Goal: Answer question/provide support: Share knowledge or assist other users

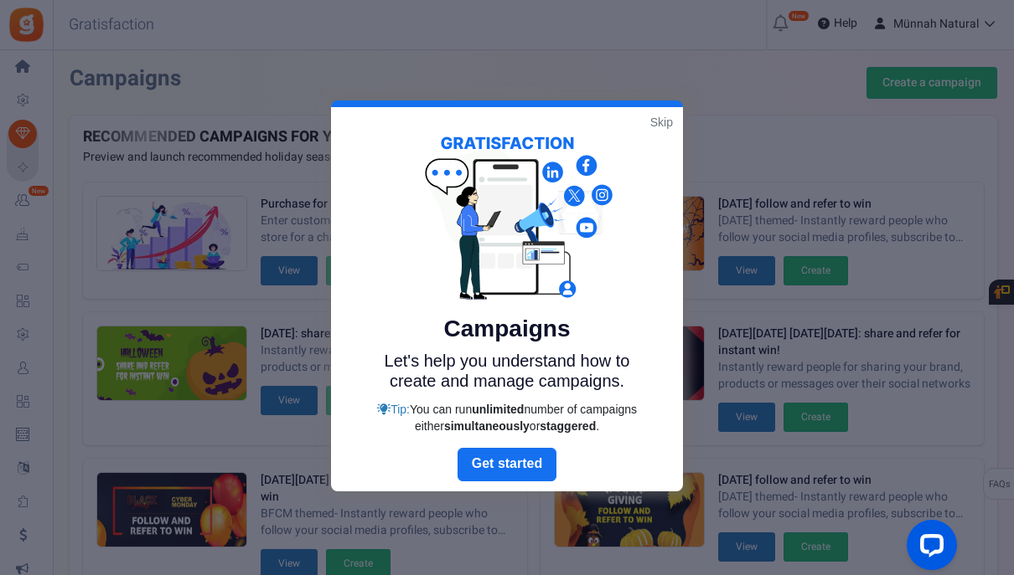
scroll to position [364, 0]
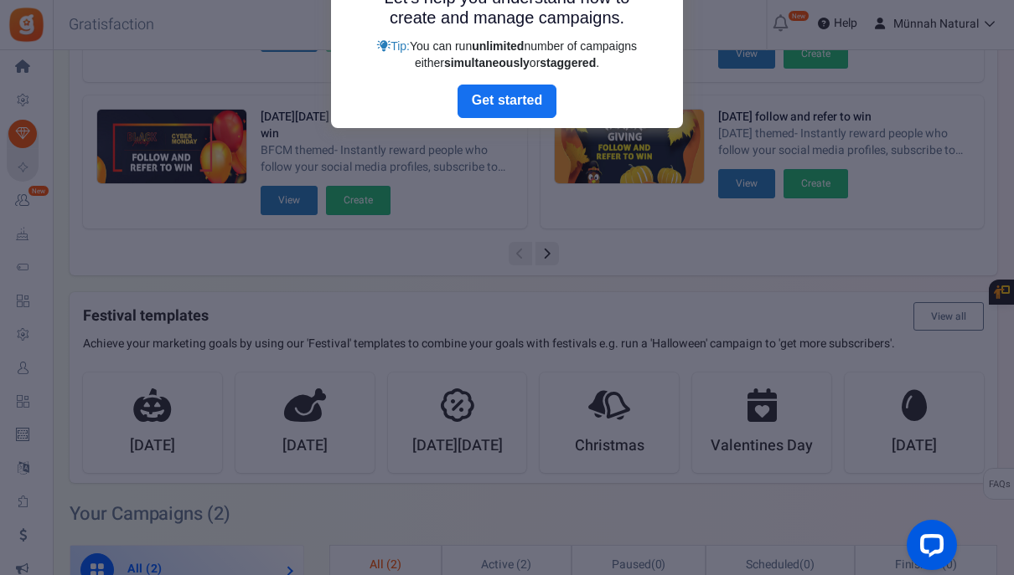
click at [22, 368] on div at bounding box center [507, 287] width 1014 height 575
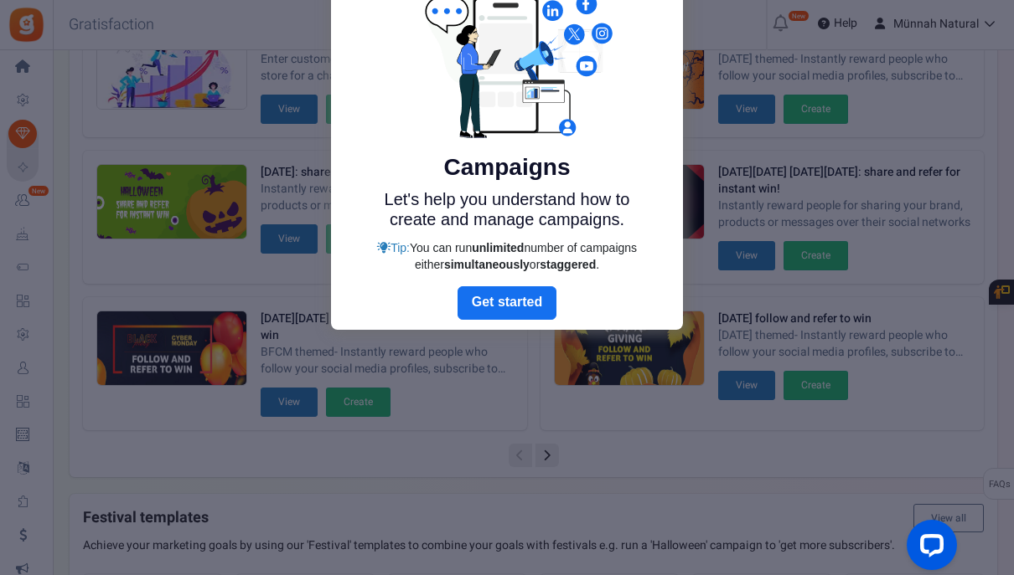
scroll to position [0, 0]
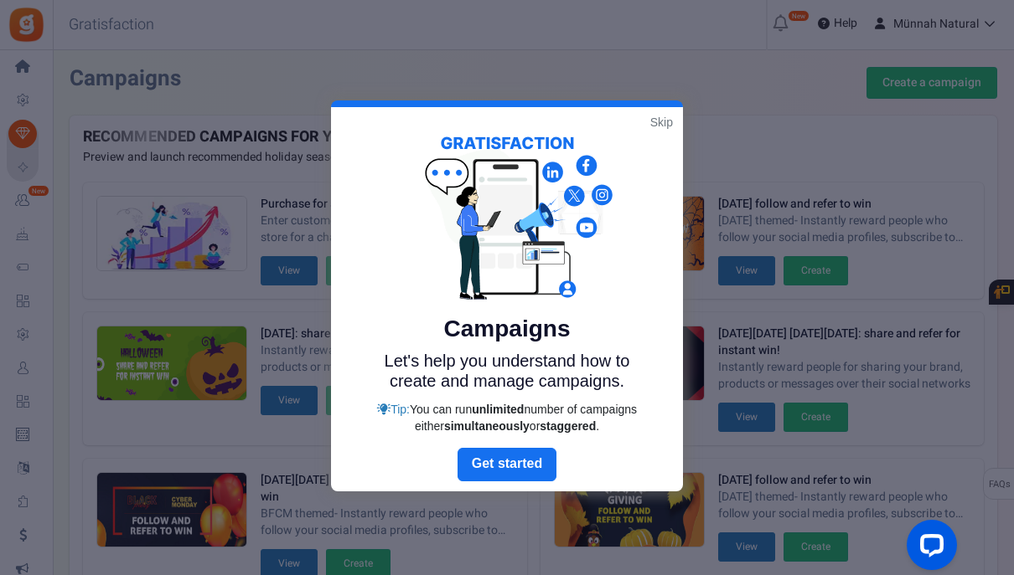
click at [665, 124] on link "Skip" at bounding box center [661, 122] width 23 height 17
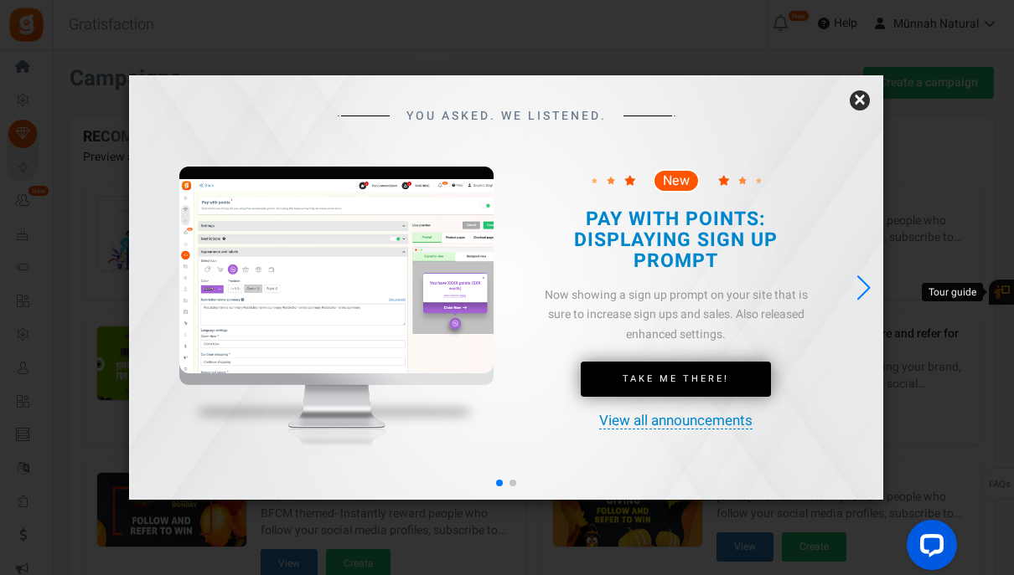
click at [861, 97] on link "×" at bounding box center [859, 100] width 20 height 20
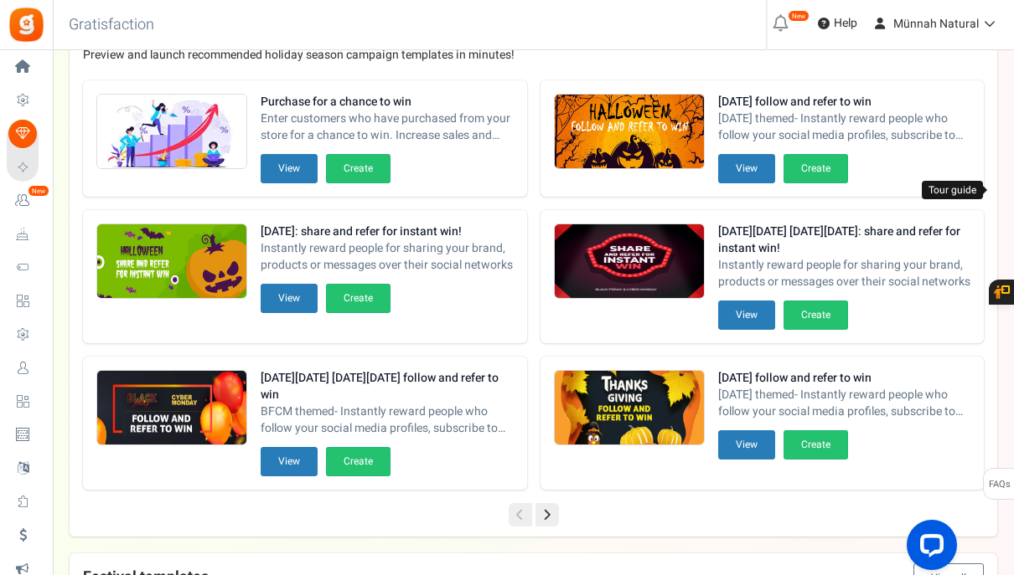
scroll to position [144, 0]
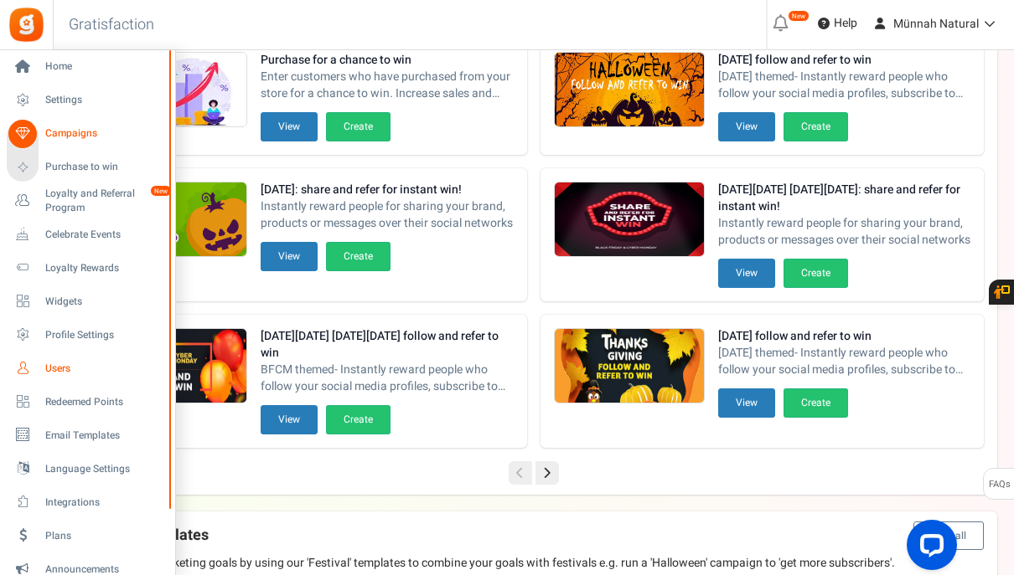
click at [59, 369] on span "Users" at bounding box center [103, 369] width 117 height 14
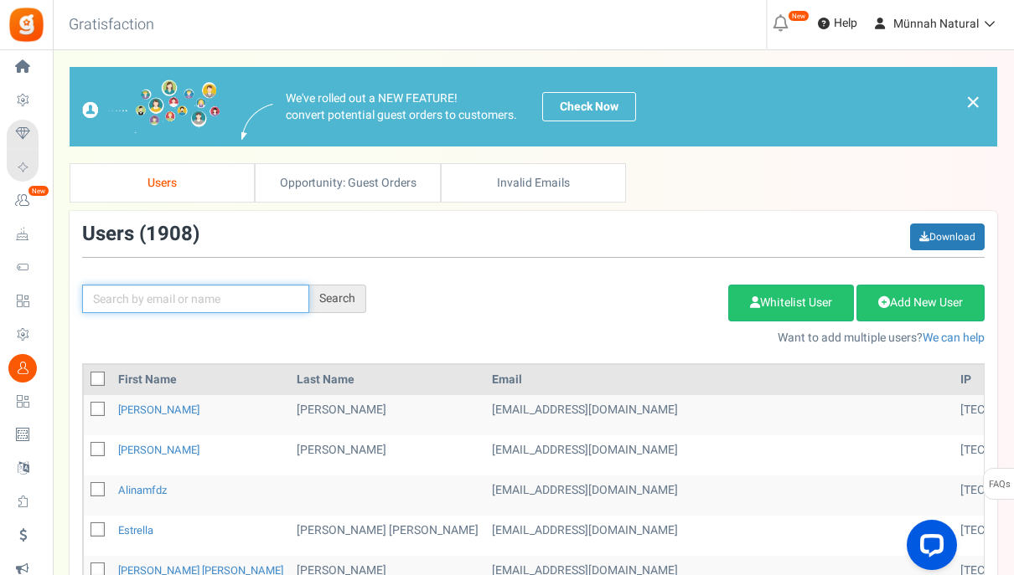
click at [192, 301] on input "text" at bounding box center [195, 299] width 227 height 28
paste input "[PERSON_NAME]"
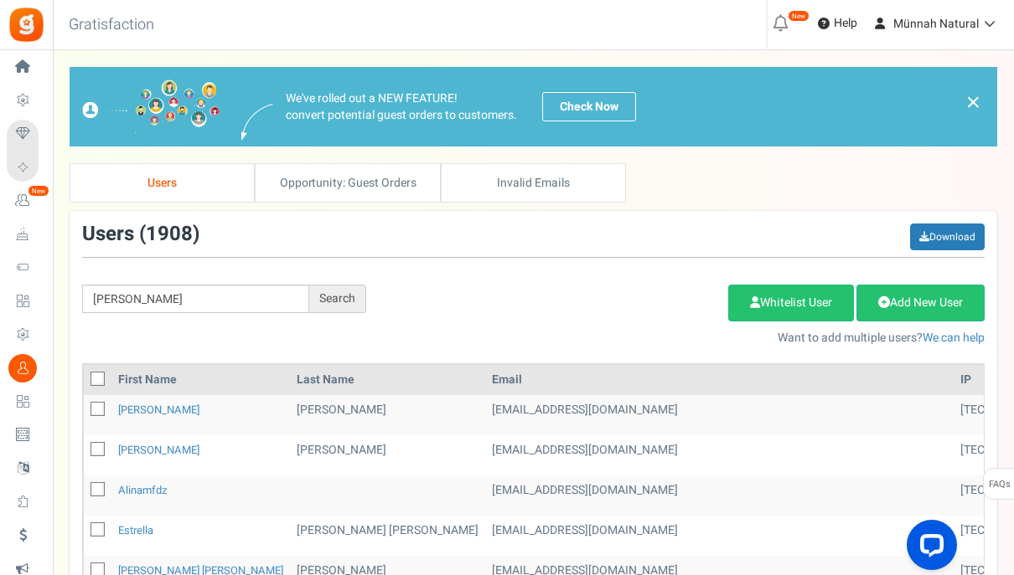
click at [348, 297] on div "Search" at bounding box center [337, 299] width 57 height 28
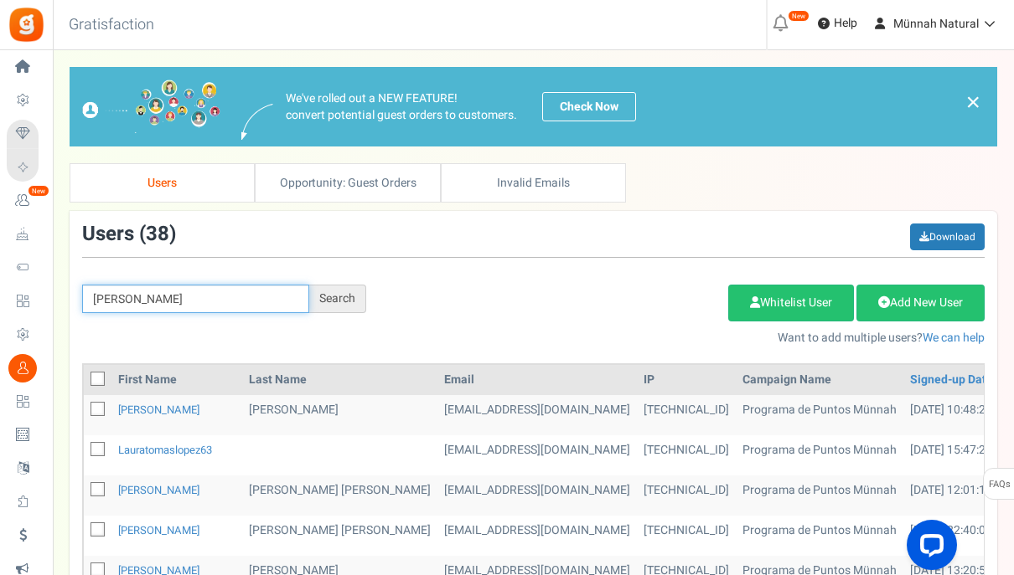
click at [151, 297] on input "[PERSON_NAME]" at bounding box center [195, 299] width 227 height 28
type input "[PERSON_NAME]"
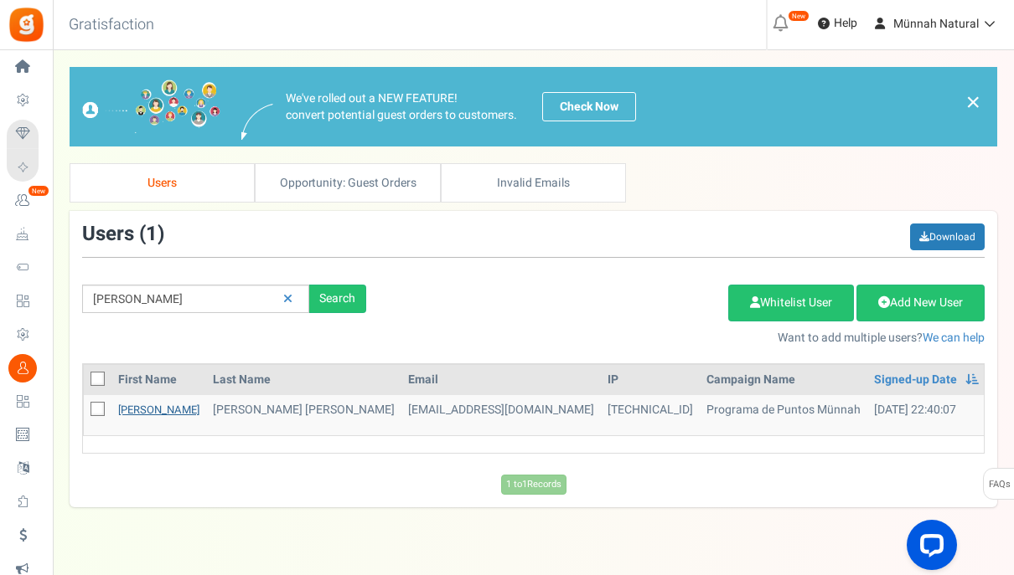
click at [135, 410] on link "[PERSON_NAME]" at bounding box center [158, 410] width 81 height 16
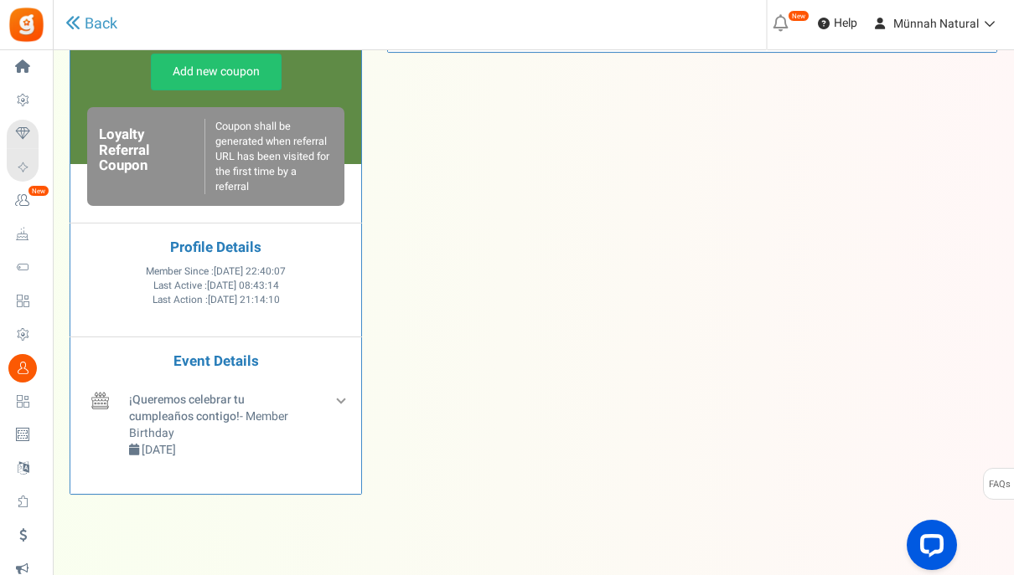
scroll to position [575, 0]
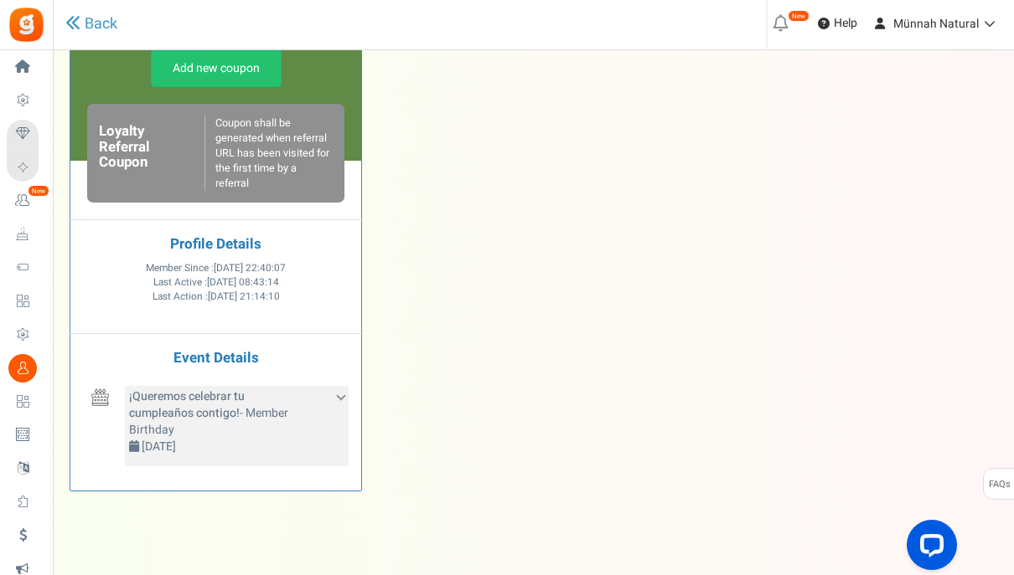
click at [340, 396] on icon at bounding box center [340, 396] width 9 height 9
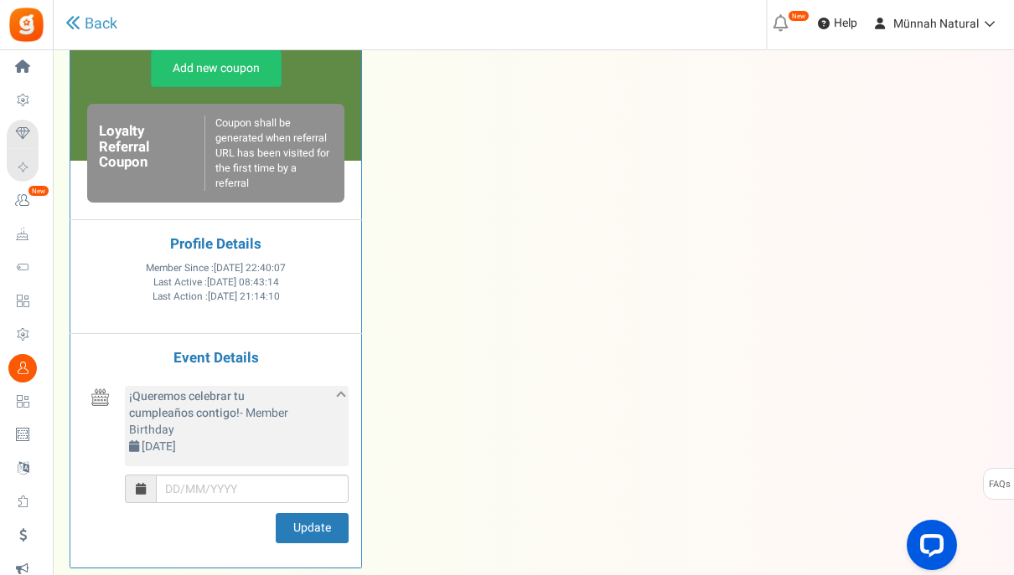
click at [340, 396] on icon at bounding box center [340, 396] width 9 height 9
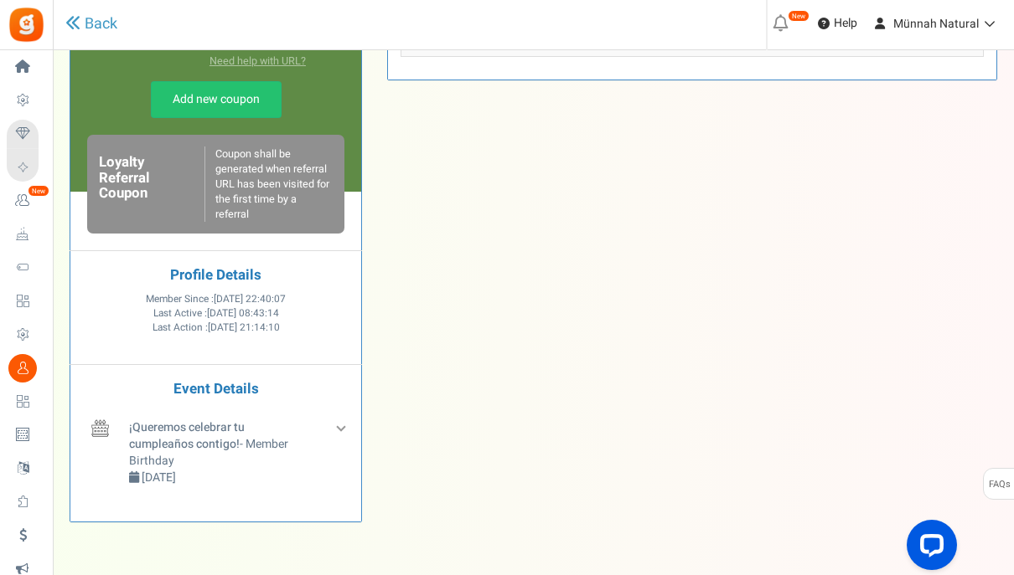
scroll to position [544, 0]
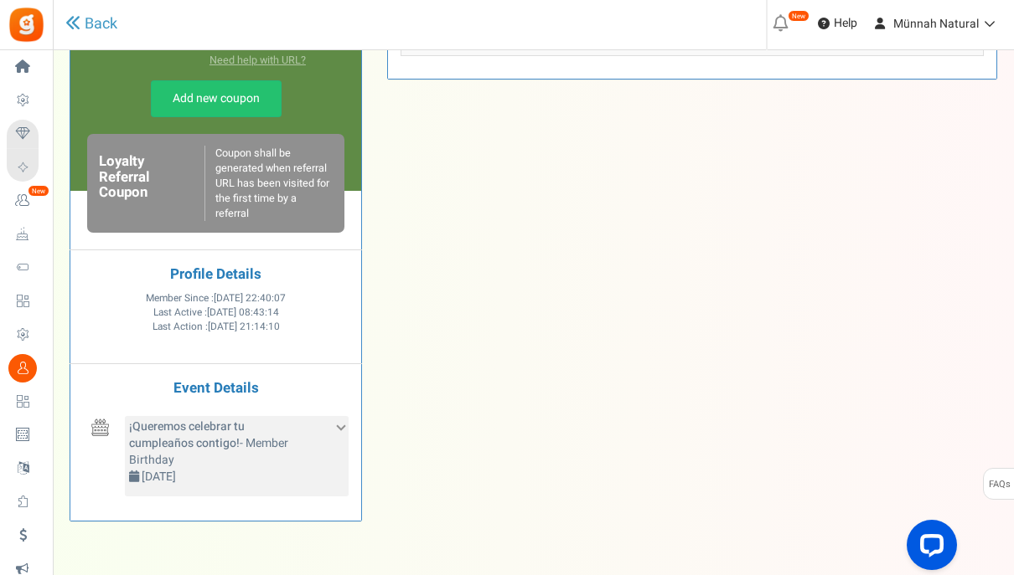
click at [343, 422] on div "¡Queremos celebrar tu cumpleaños contigo! - Member Birthday [DATE]" at bounding box center [237, 456] width 224 height 80
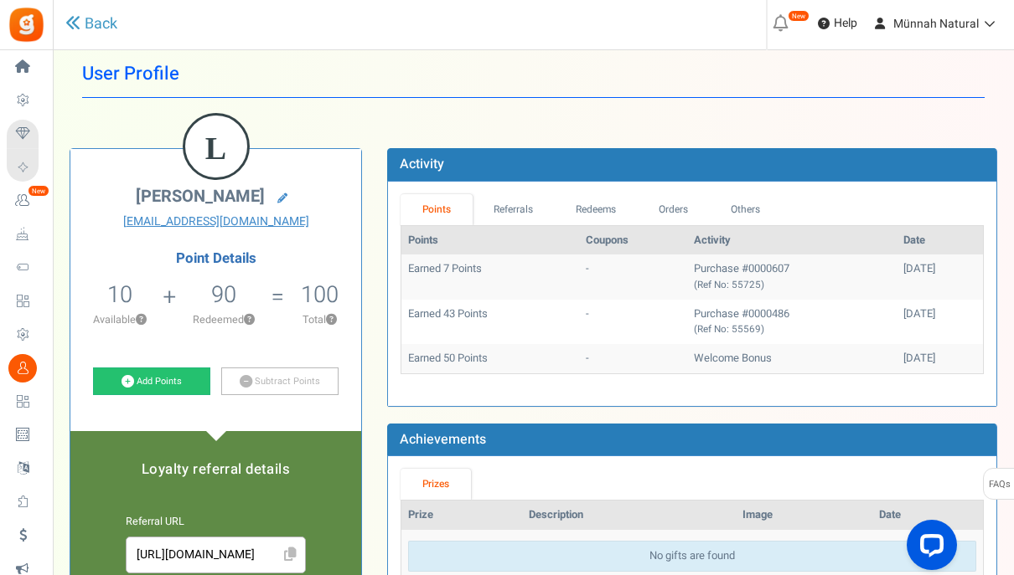
scroll to position [0, 0]
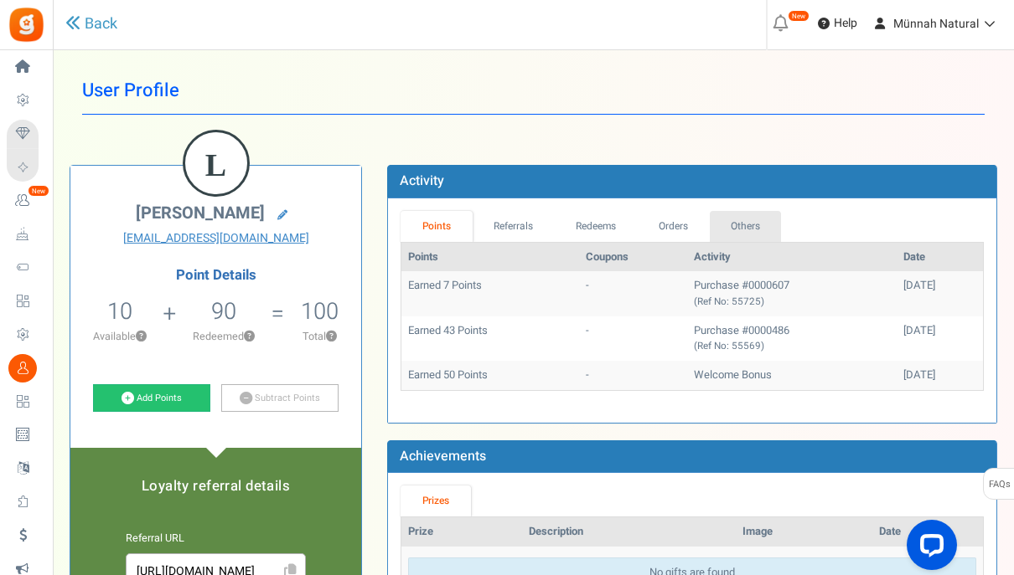
click at [753, 226] on link "Others" at bounding box center [745, 226] width 72 height 31
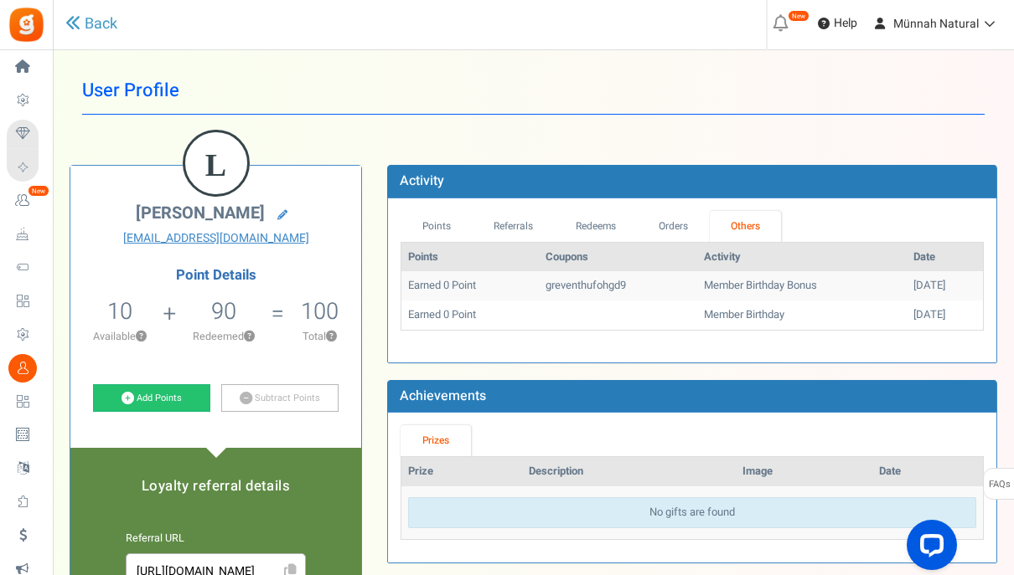
click at [913, 282] on div "[DATE]" at bounding box center [944, 286] width 63 height 16
click at [580, 286] on td "greventhufohgd9" at bounding box center [618, 285] width 158 height 29
click at [423, 280] on td "Earned 0 Point" at bounding box center [469, 285] width 137 height 29
click at [697, 283] on td "Member Birthday Bonus" at bounding box center [801, 285] width 209 height 29
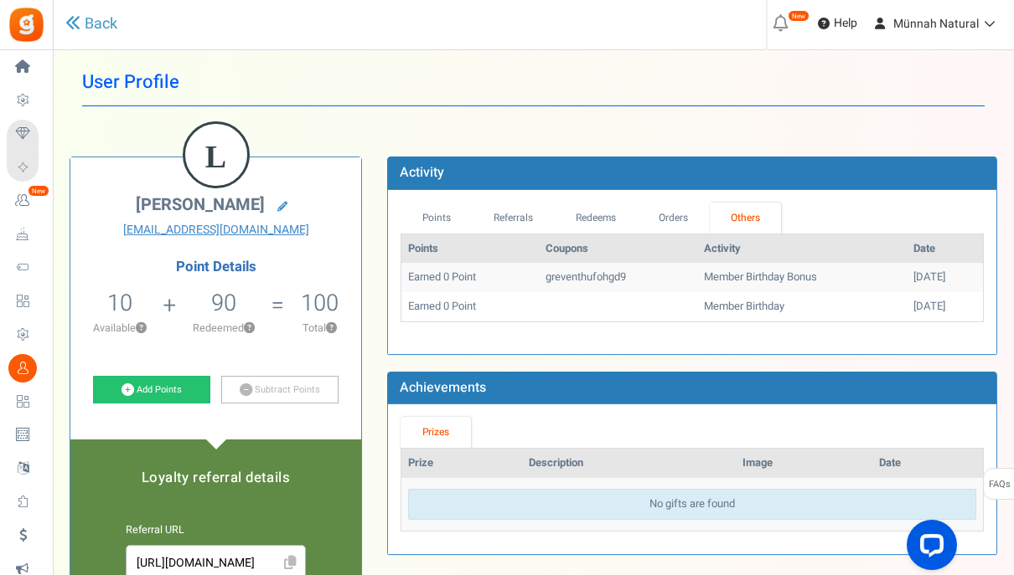
scroll to position [4, 0]
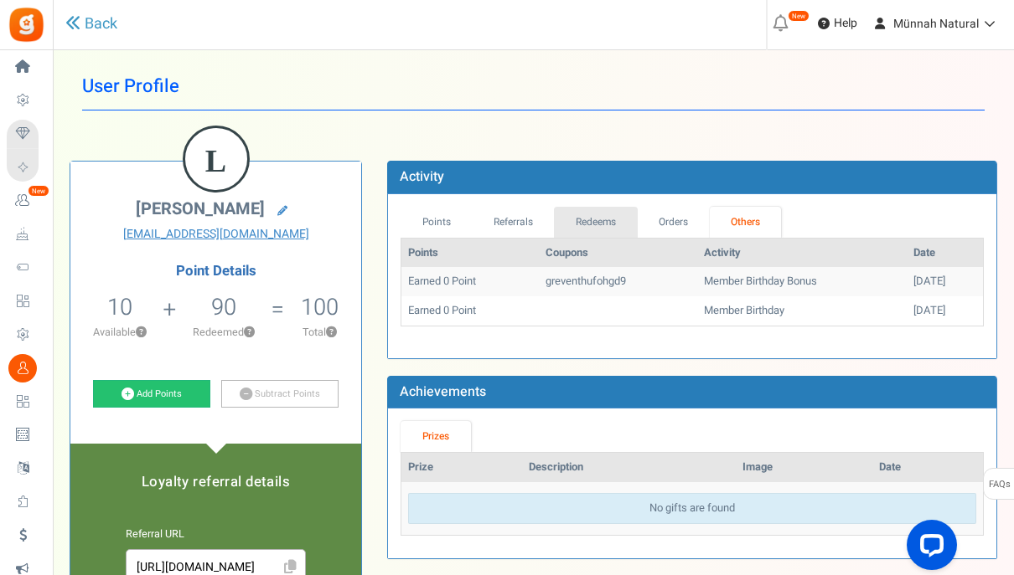
click at [611, 230] on link "Redeems" at bounding box center [596, 222] width 84 height 31
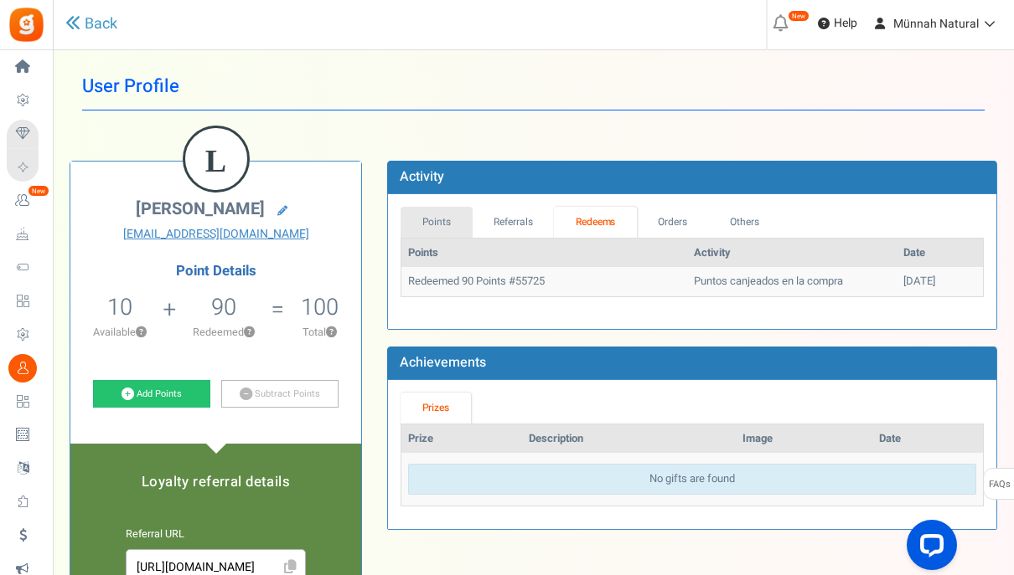
click at [416, 225] on link "Points" at bounding box center [436, 222] width 72 height 31
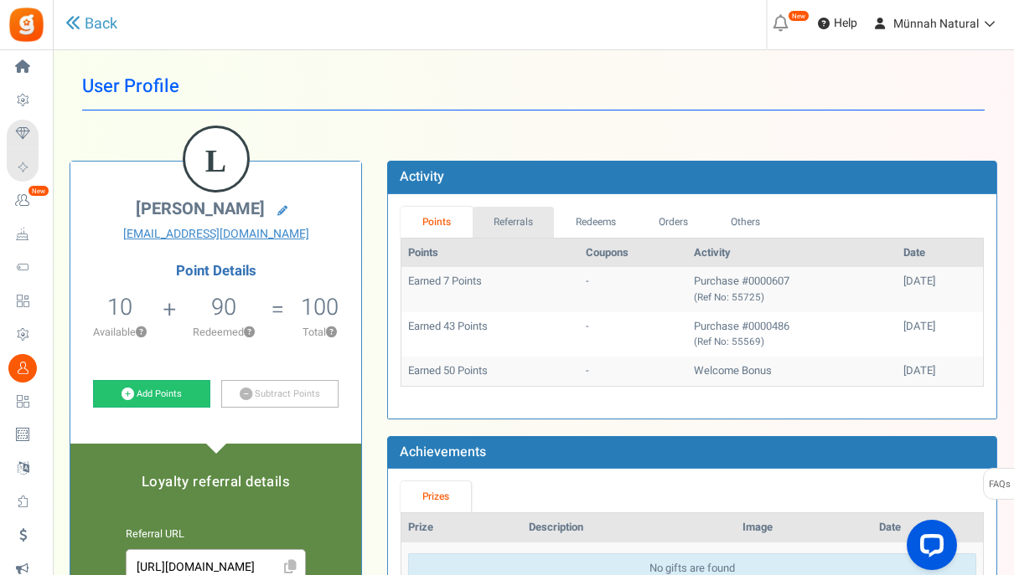
click at [508, 227] on link "Referrals" at bounding box center [513, 222] width 82 height 31
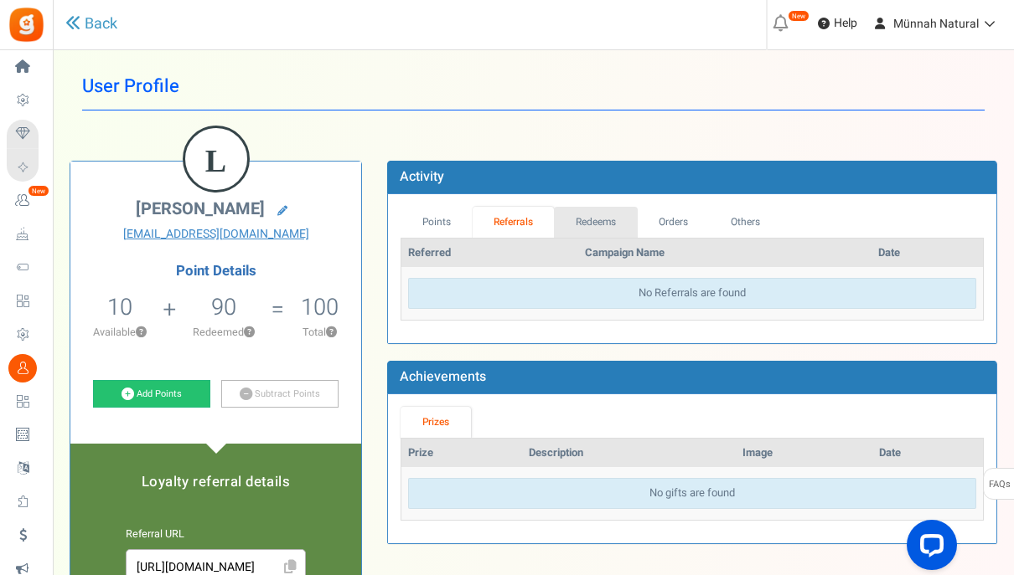
click at [588, 228] on link "Redeems" at bounding box center [596, 222] width 84 height 31
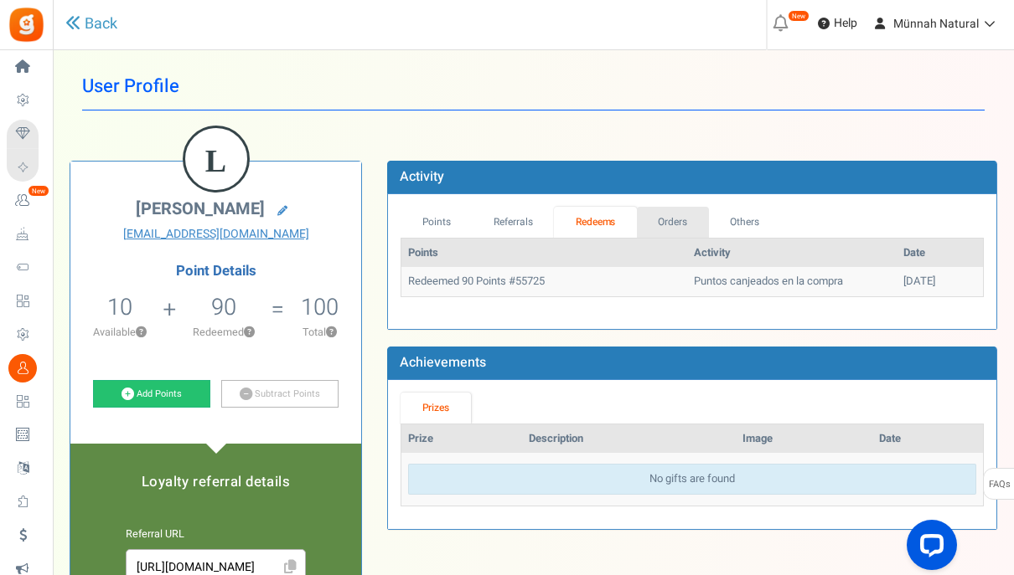
click at [677, 220] on link "Orders" at bounding box center [673, 222] width 72 height 31
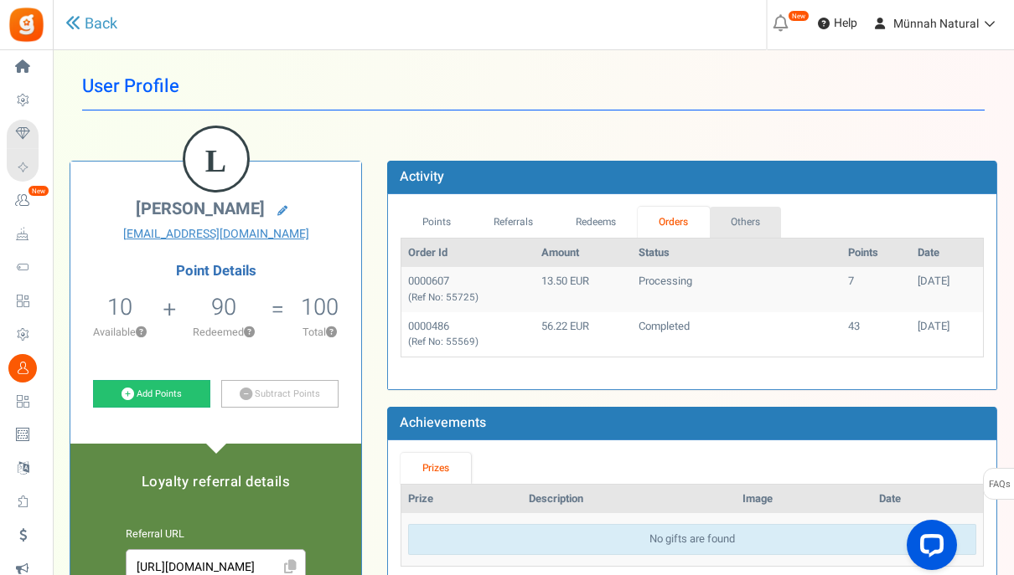
click at [735, 219] on link "Others" at bounding box center [745, 222] width 72 height 31
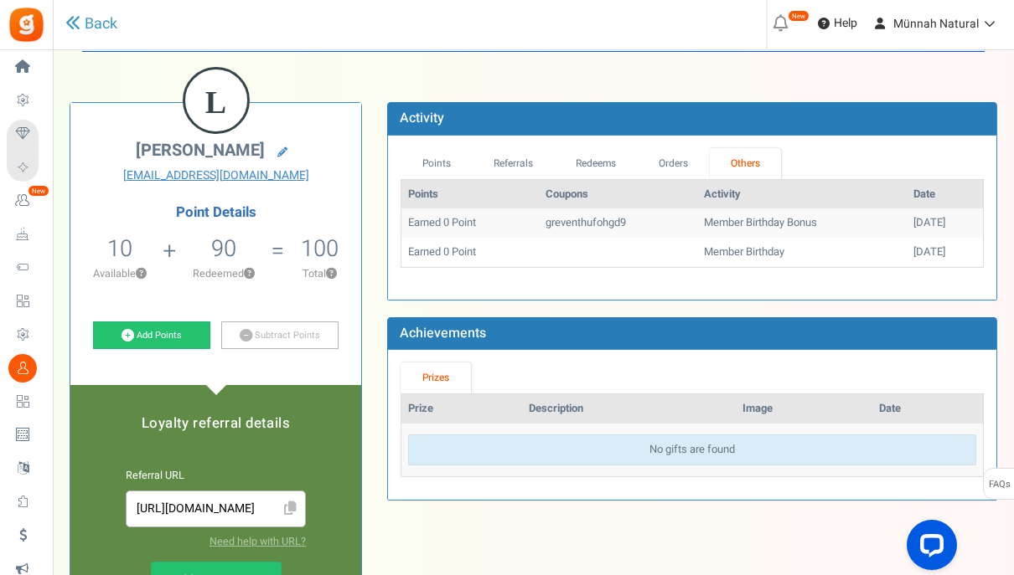
scroll to position [0, 0]
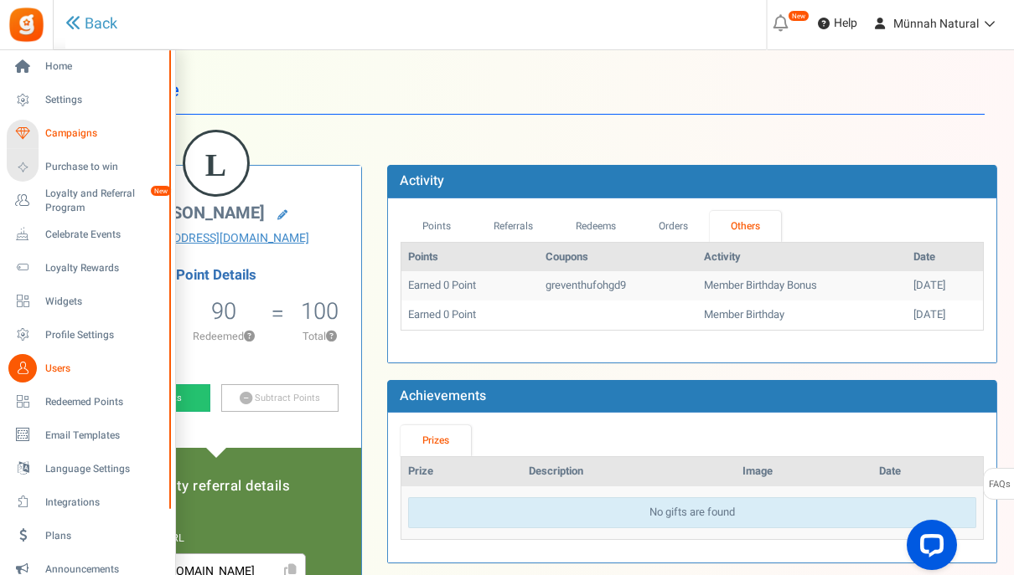
click at [55, 128] on span "Campaigns" at bounding box center [103, 133] width 117 height 14
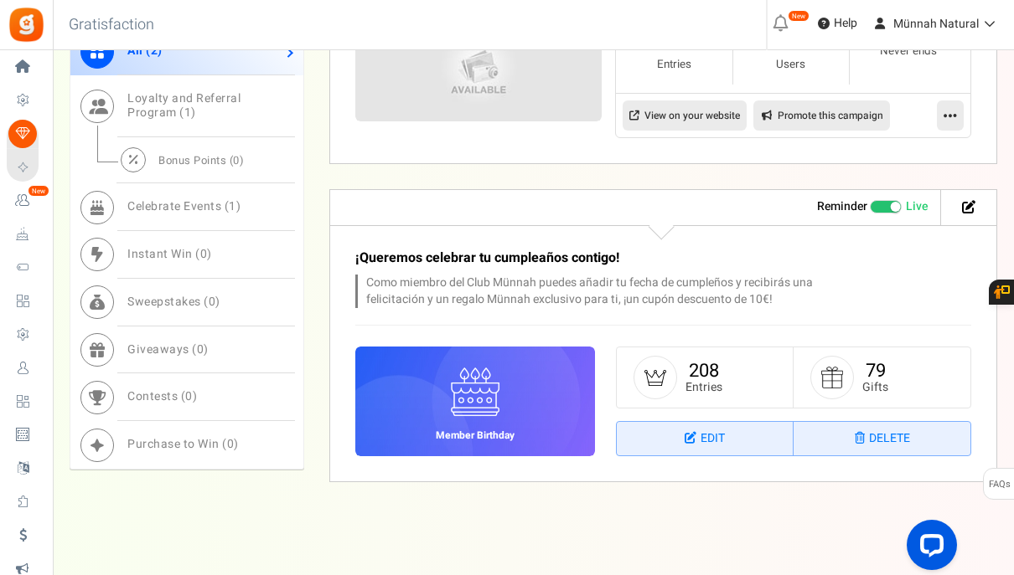
scroll to position [1088, 0]
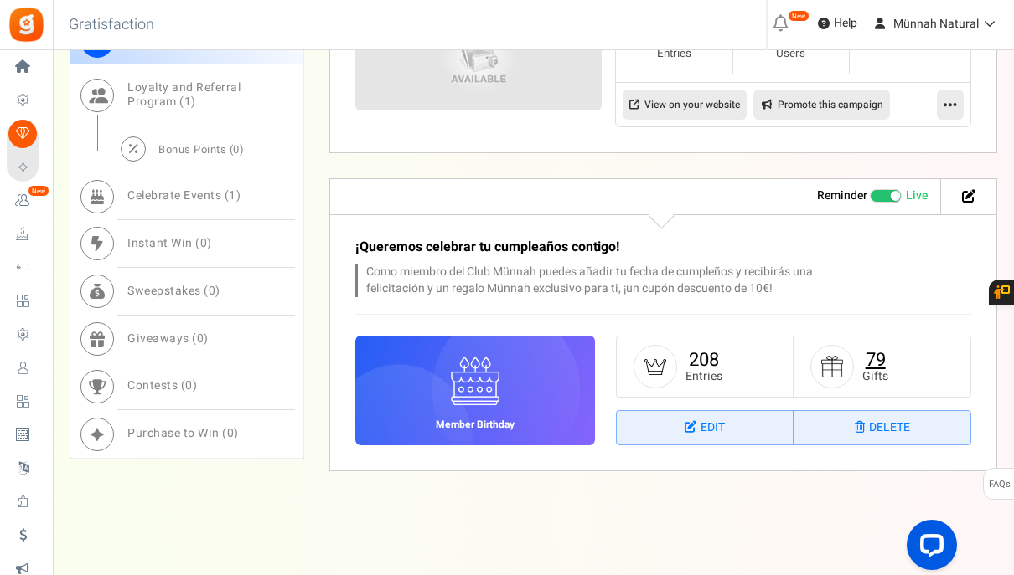
click at [873, 360] on link "79" at bounding box center [875, 360] width 20 height 27
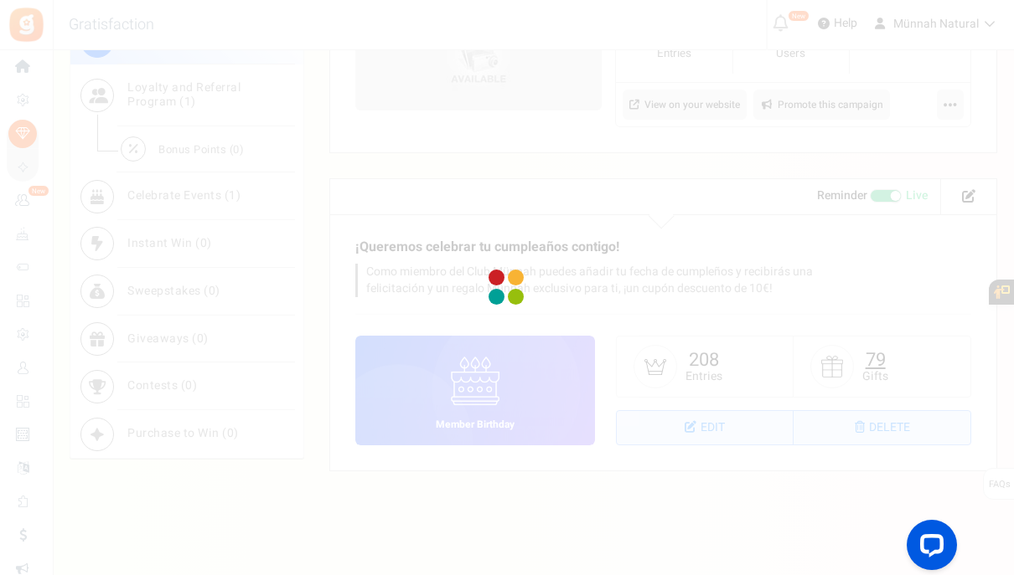
select select "1"
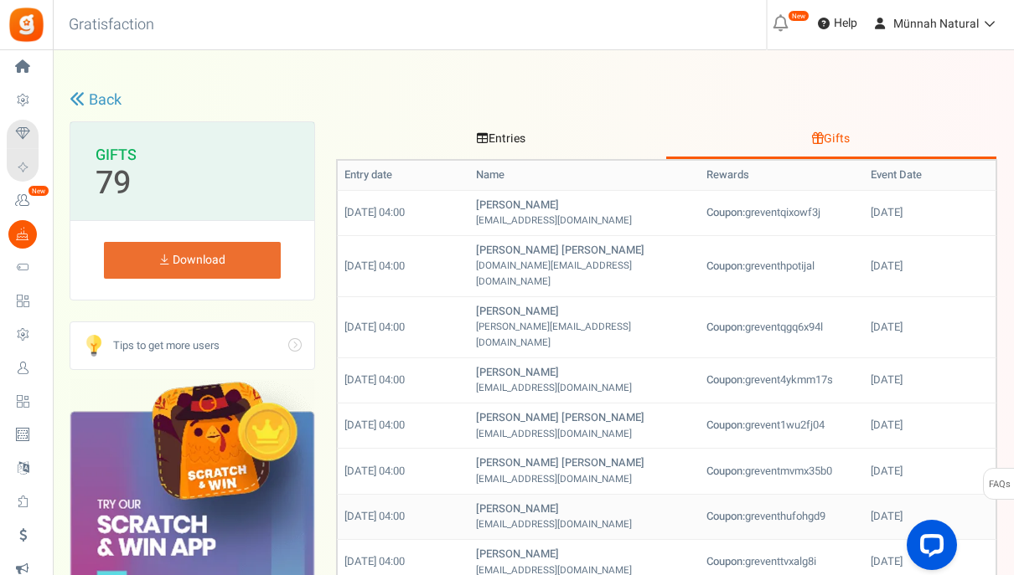
click at [517, 501] on b "[PERSON_NAME]" at bounding box center [517, 509] width 83 height 16
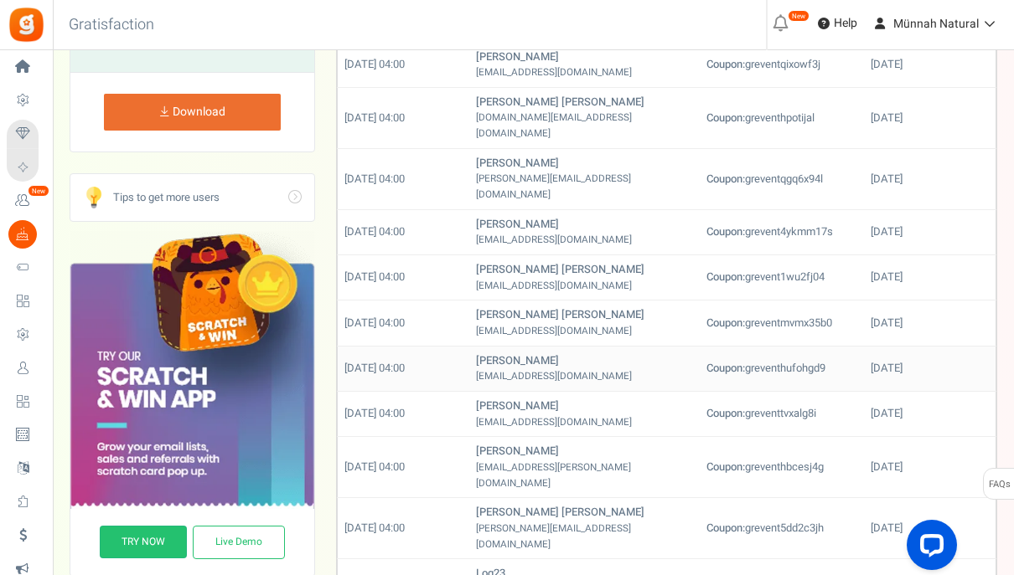
scroll to position [150, 0]
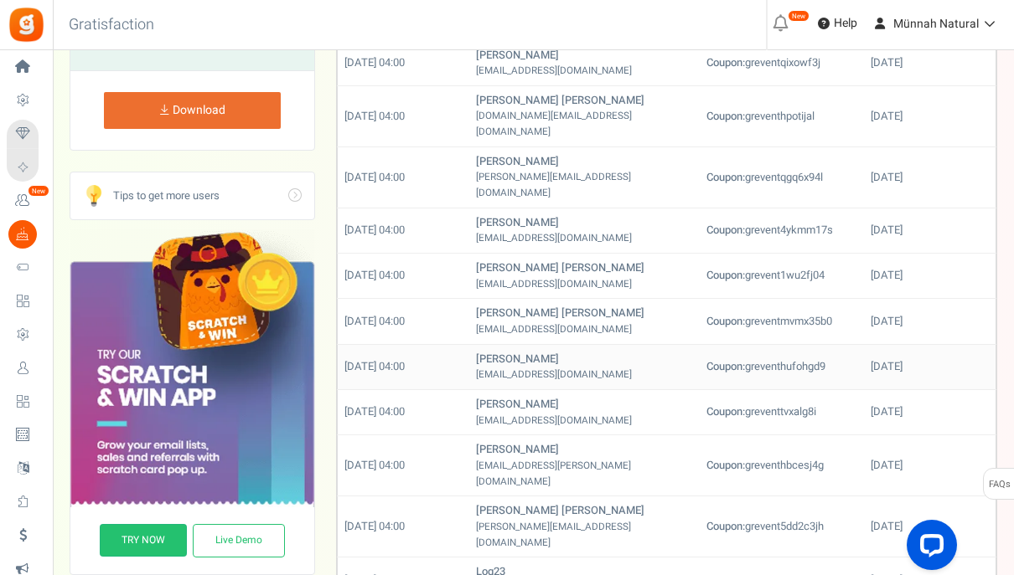
click at [926, 344] on td "[DATE]" at bounding box center [930, 366] width 132 height 45
click at [367, 344] on td "[DATE] 04:00" at bounding box center [404, 366] width 132 height 45
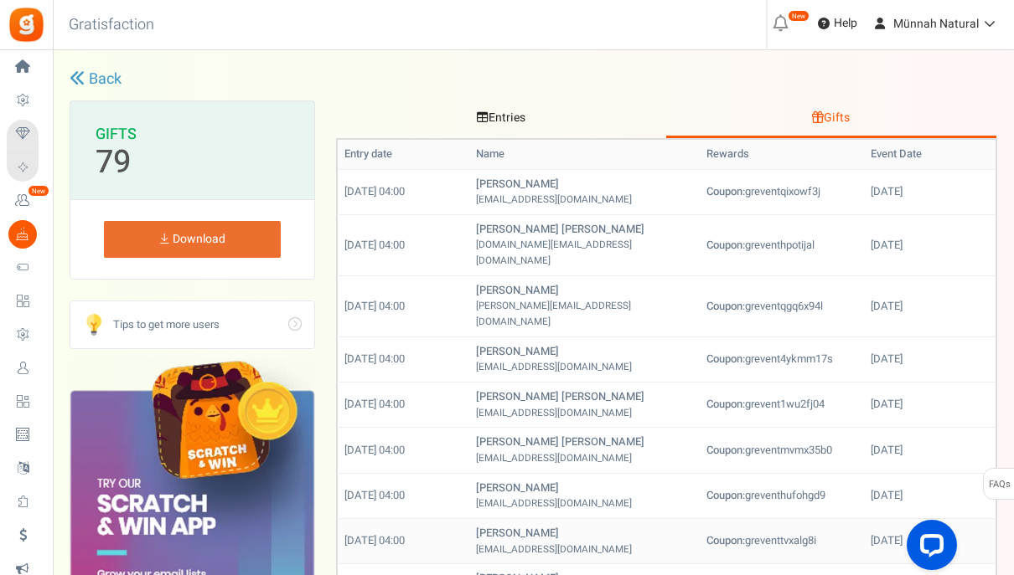
scroll to position [0, 0]
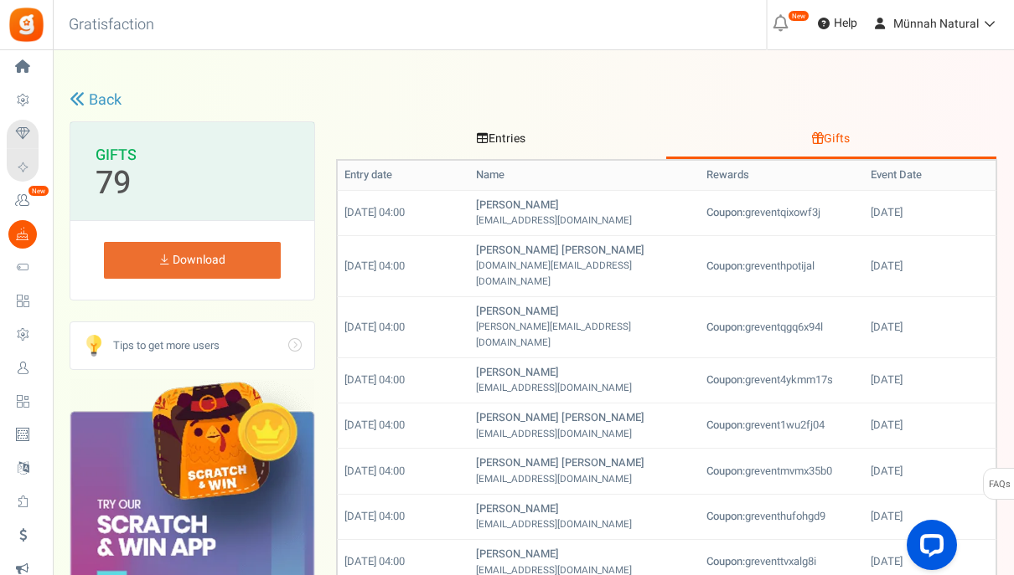
click at [515, 134] on link "Entries" at bounding box center [501, 140] width 330 height 38
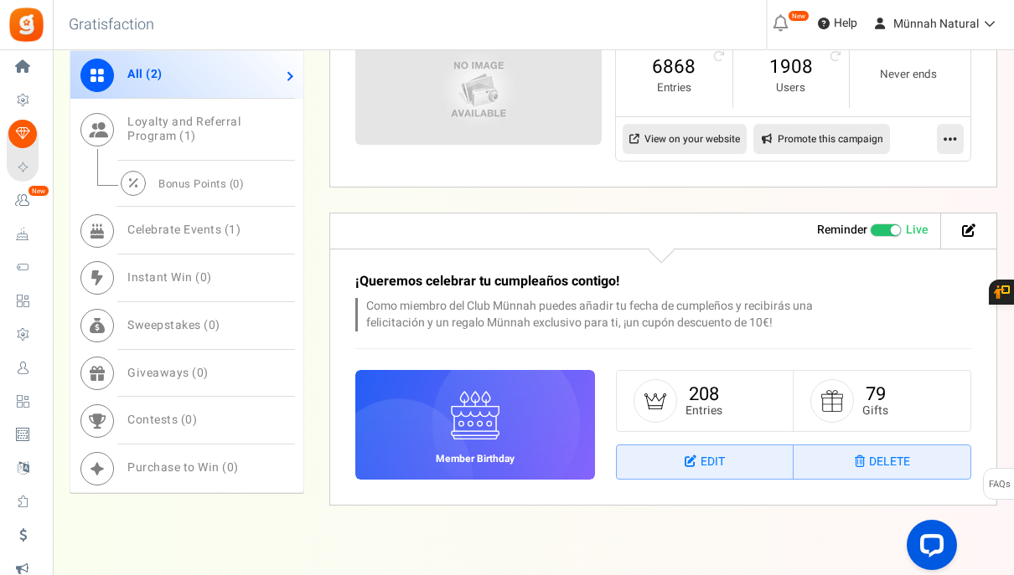
scroll to position [1055, 0]
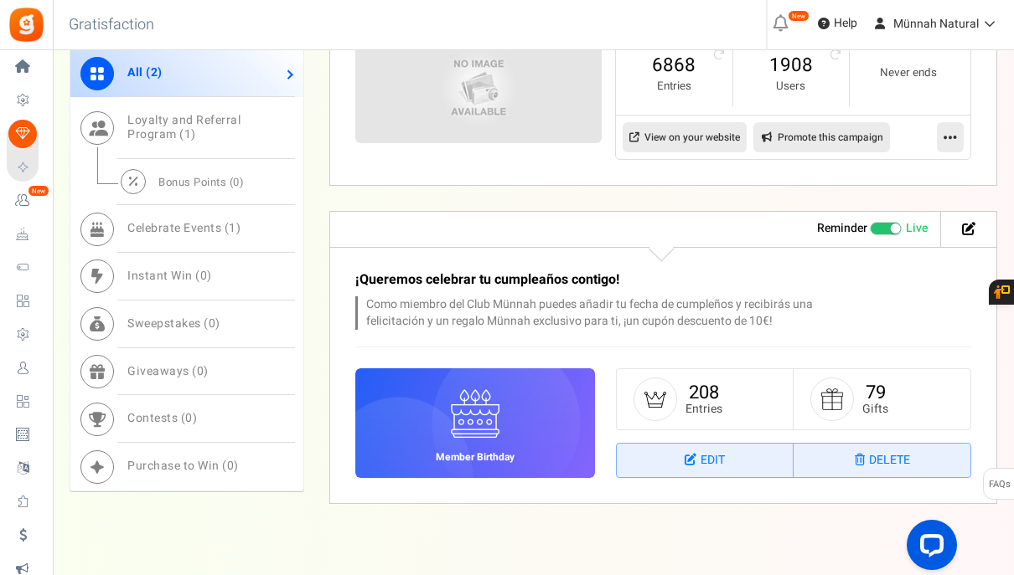
click at [534, 307] on p "Como miembro del Club Münnah puedes añadir tu fecha de cumpleños y recibirás un…" at bounding box center [601, 314] width 493 height 34
click at [698, 465] on icon at bounding box center [692, 460] width 16 height 12
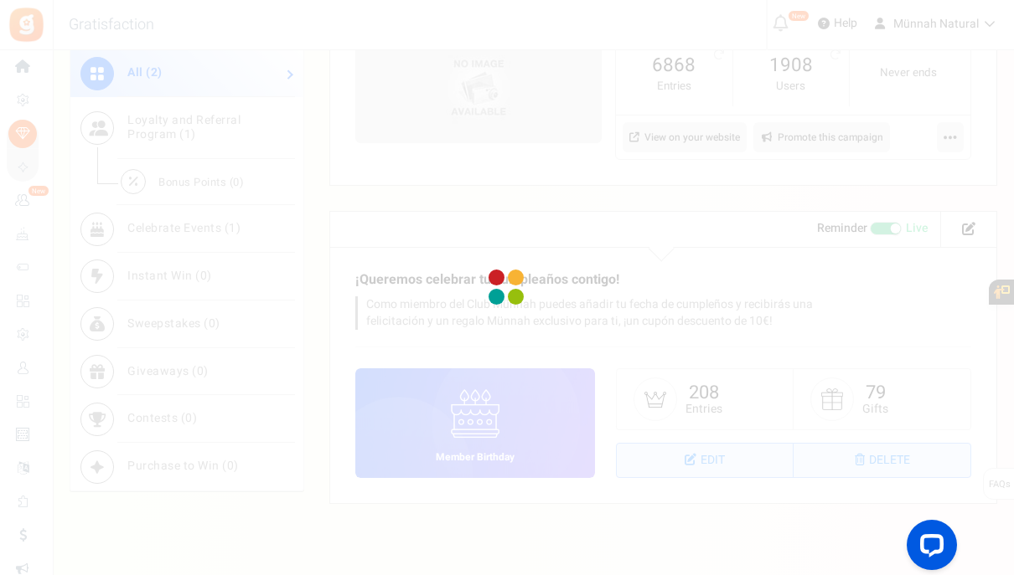
select select "1"
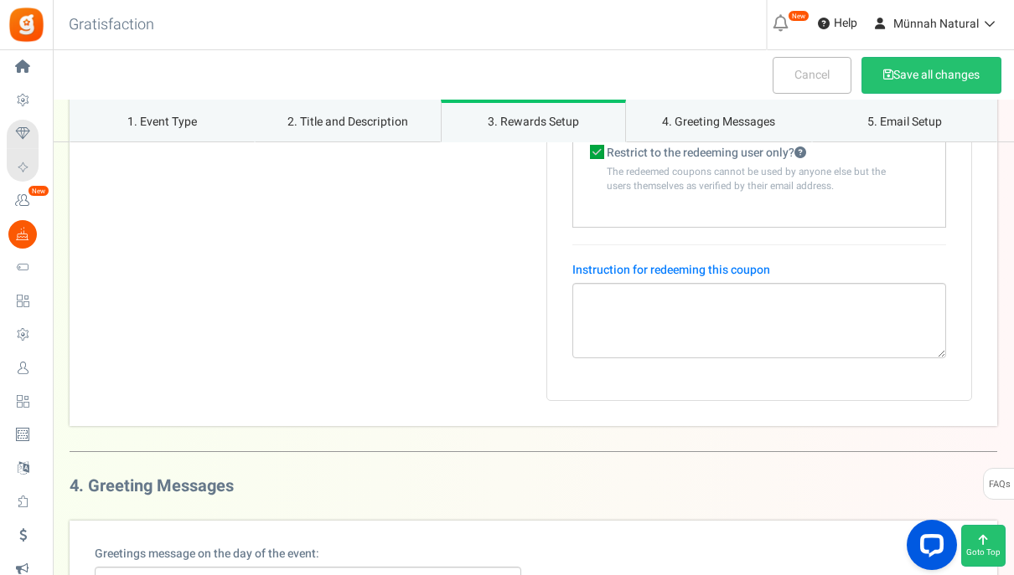
scroll to position [1911, 0]
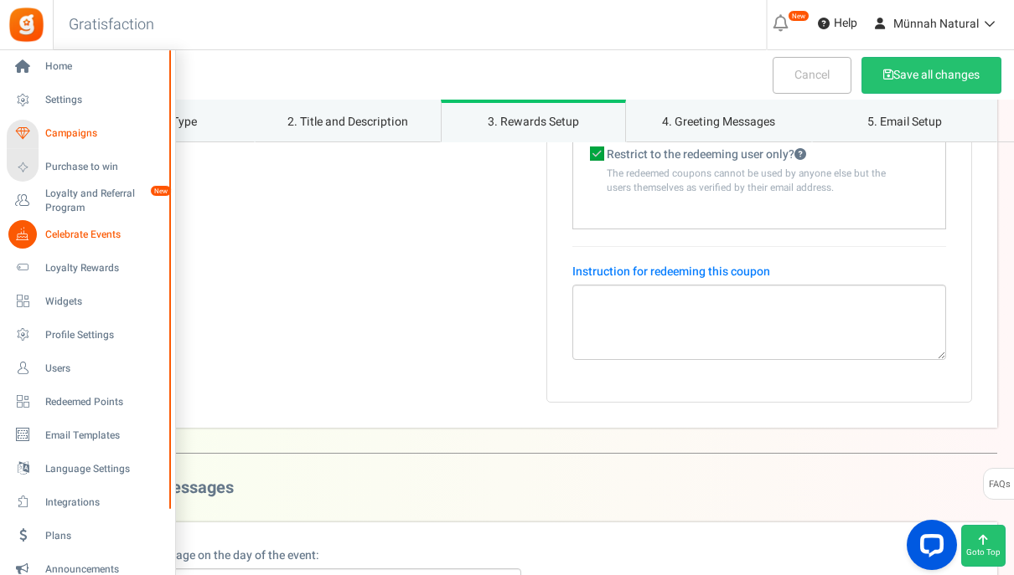
click at [77, 131] on span "Campaigns" at bounding box center [103, 133] width 117 height 14
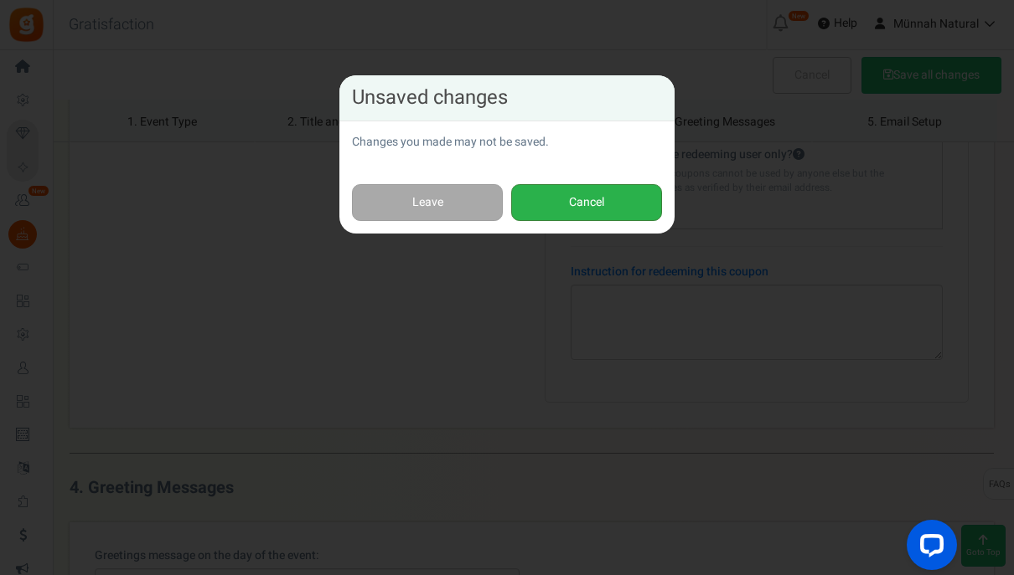
click at [558, 203] on button "Cancel" at bounding box center [586, 203] width 151 height 38
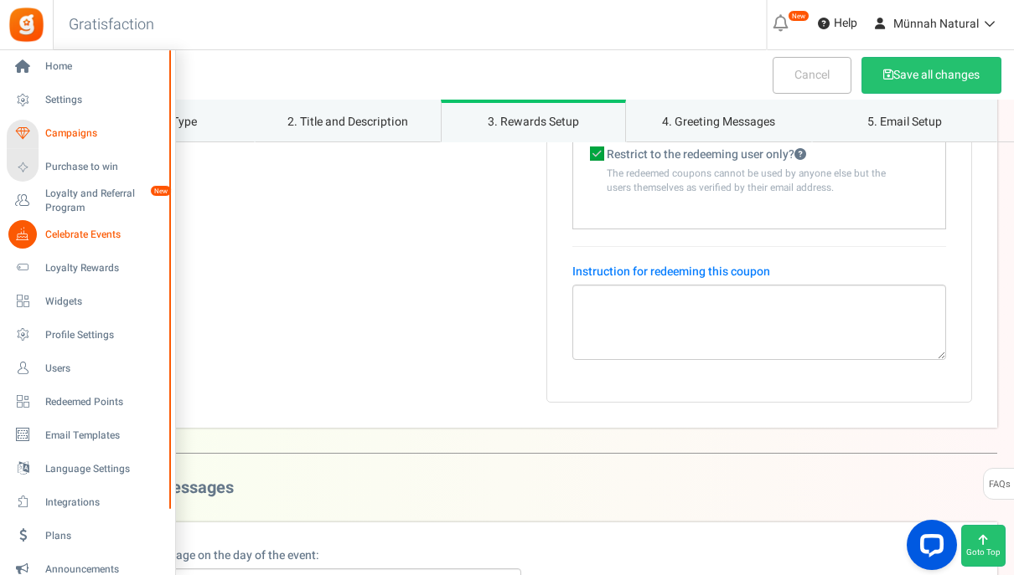
click at [77, 133] on span "Campaigns" at bounding box center [103, 133] width 117 height 14
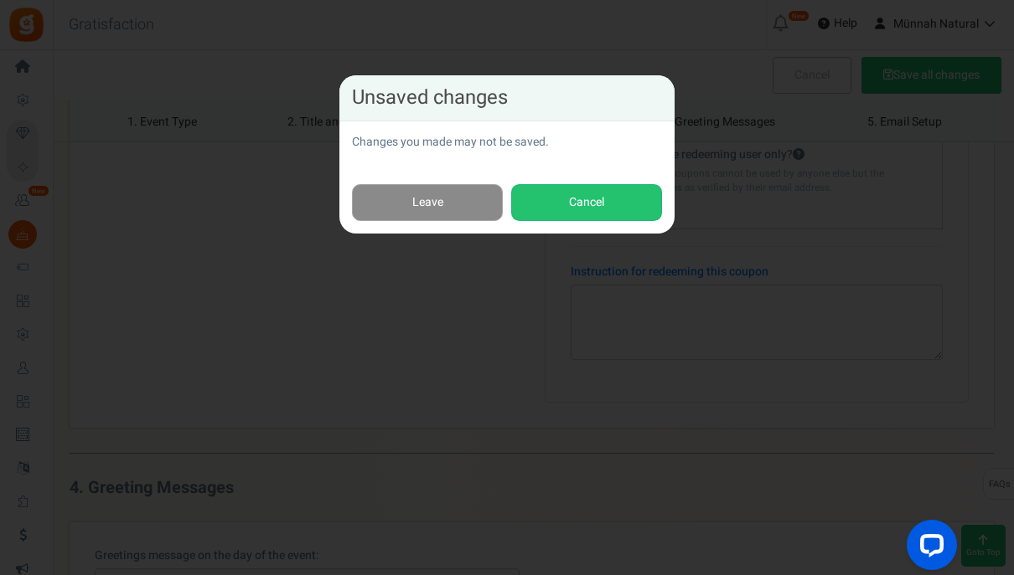
click at [423, 214] on link "Leave" at bounding box center [427, 203] width 151 height 38
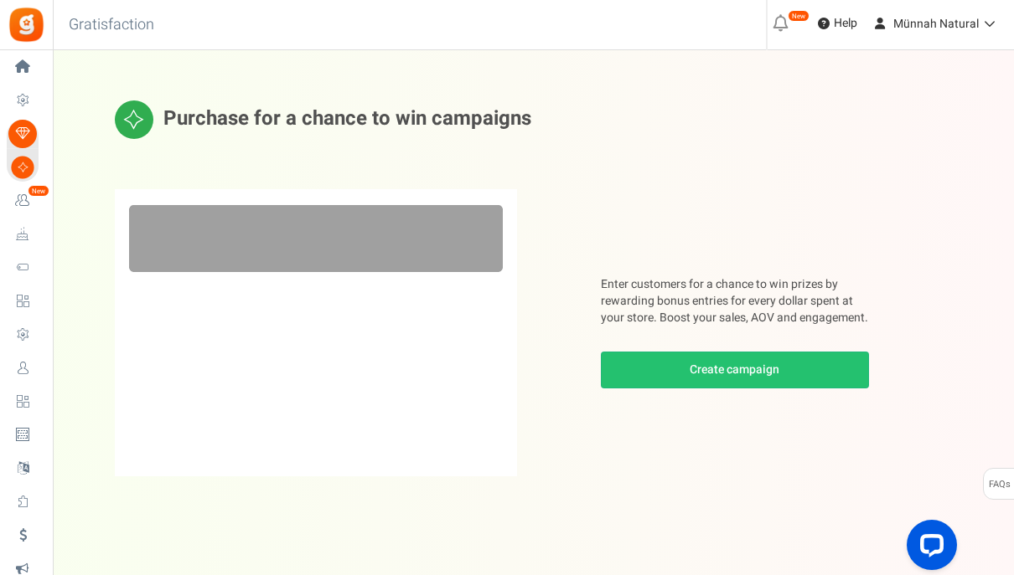
scroll to position [19, 0]
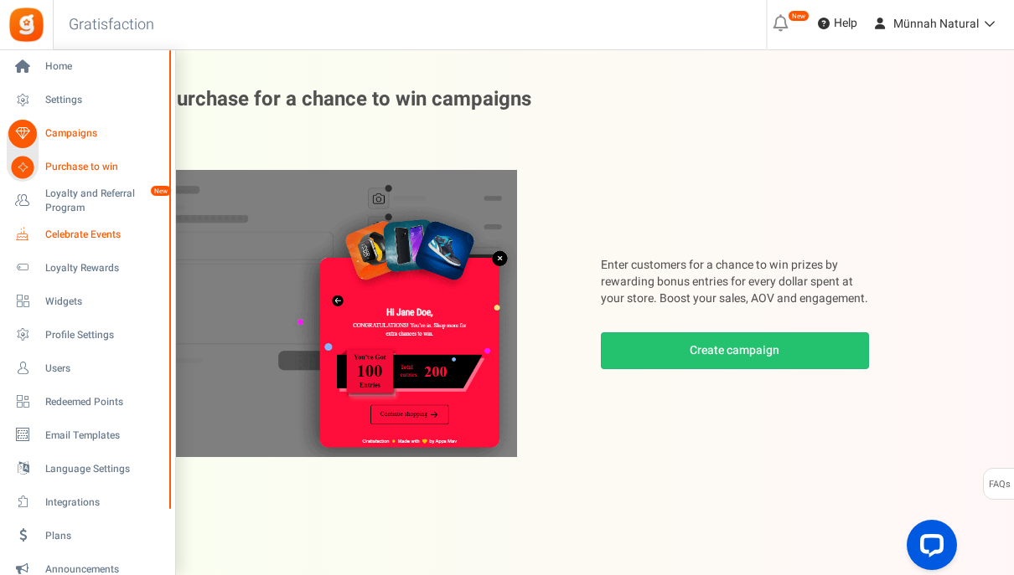
click at [66, 230] on span "Celebrate Events" at bounding box center [103, 235] width 117 height 14
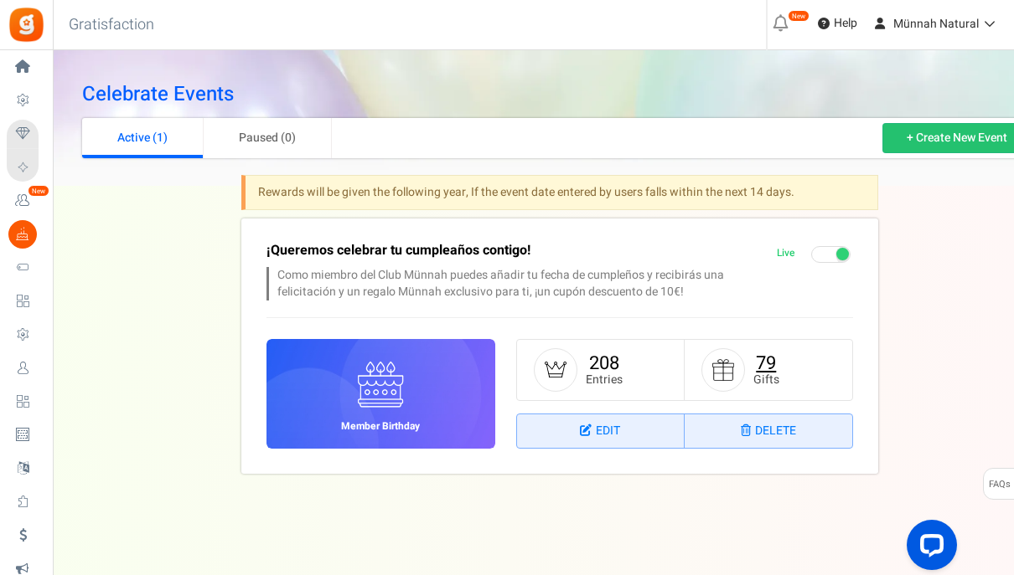
click at [764, 365] on link "79" at bounding box center [766, 363] width 20 height 27
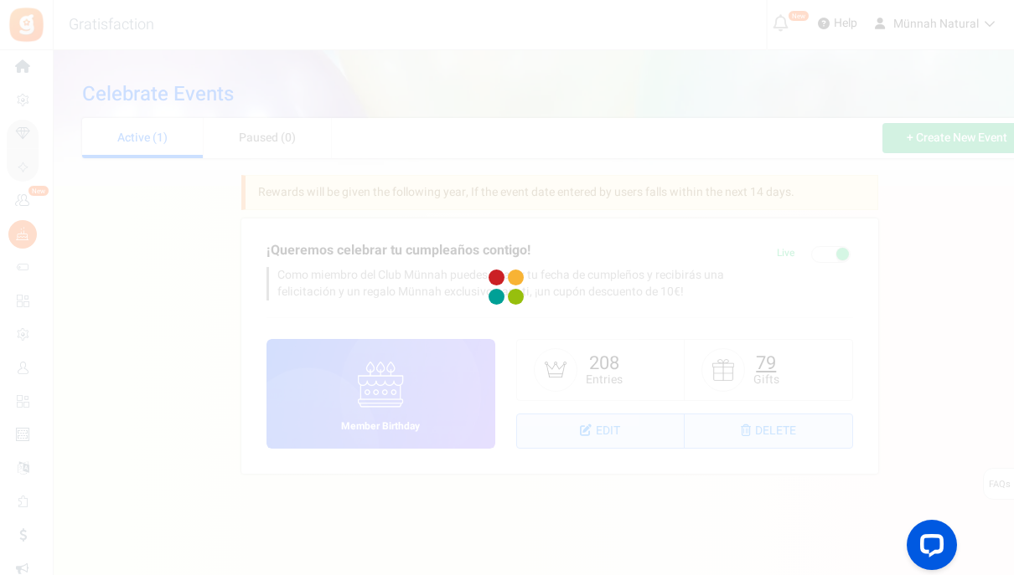
select select "1"
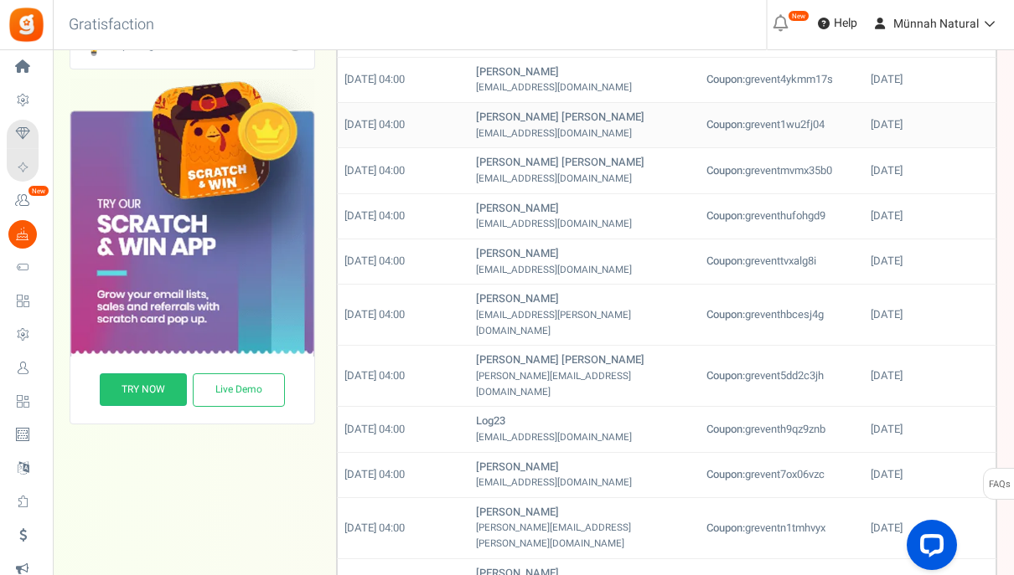
scroll to position [300, 0]
drag, startPoint x: 752, startPoint y: 186, endPoint x: 797, endPoint y: 178, distance: 46.0
click at [797, 194] on td "Coupon: greventhufohgd9" at bounding box center [781, 216] width 164 height 45
drag, startPoint x: 830, startPoint y: 182, endPoint x: 750, endPoint y: 179, distance: 80.5
click at [750, 194] on td "Coupon: greventhufohgd9" at bounding box center [781, 216] width 164 height 45
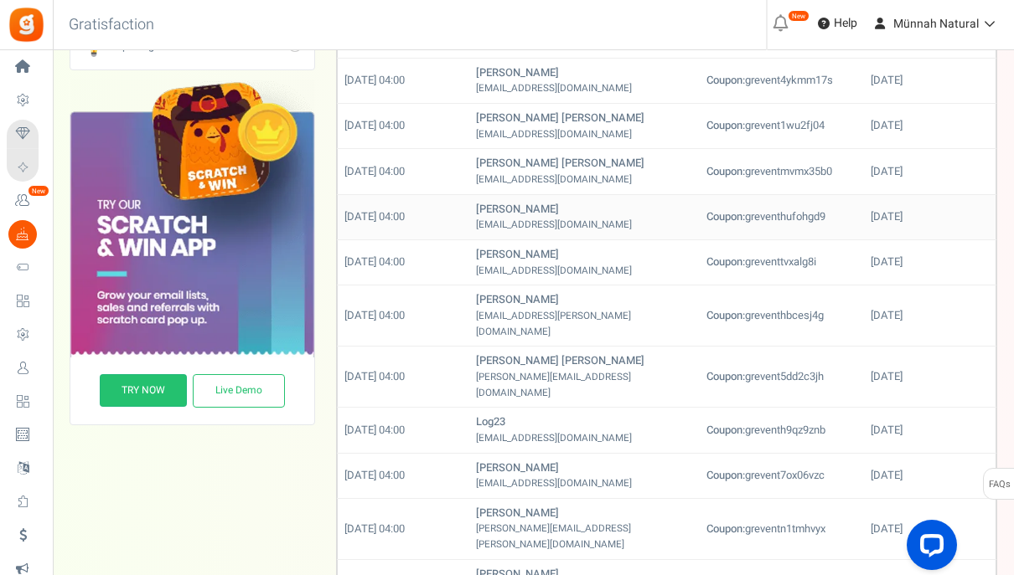
copy td "greventhufohgd9"
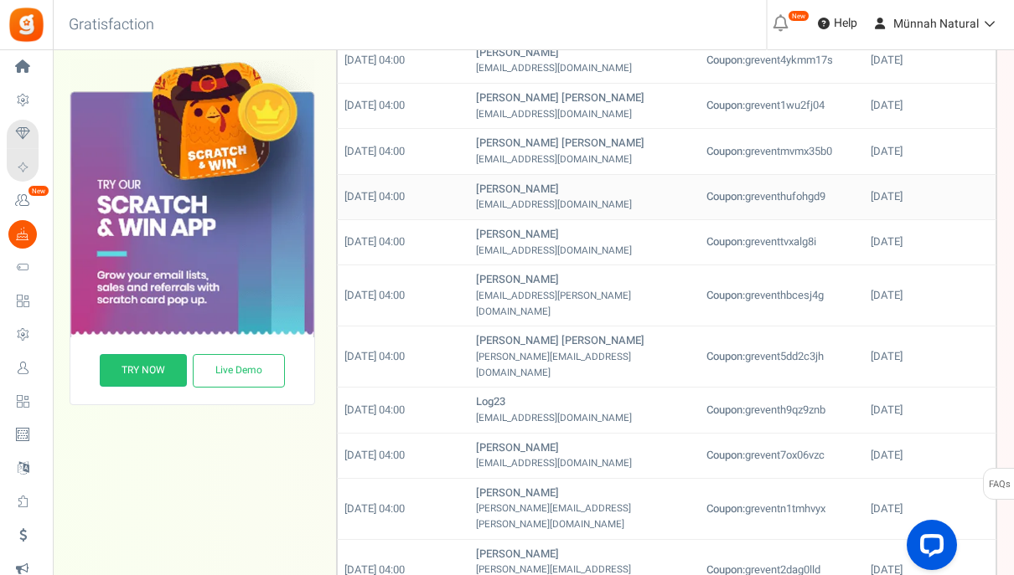
scroll to position [0, 0]
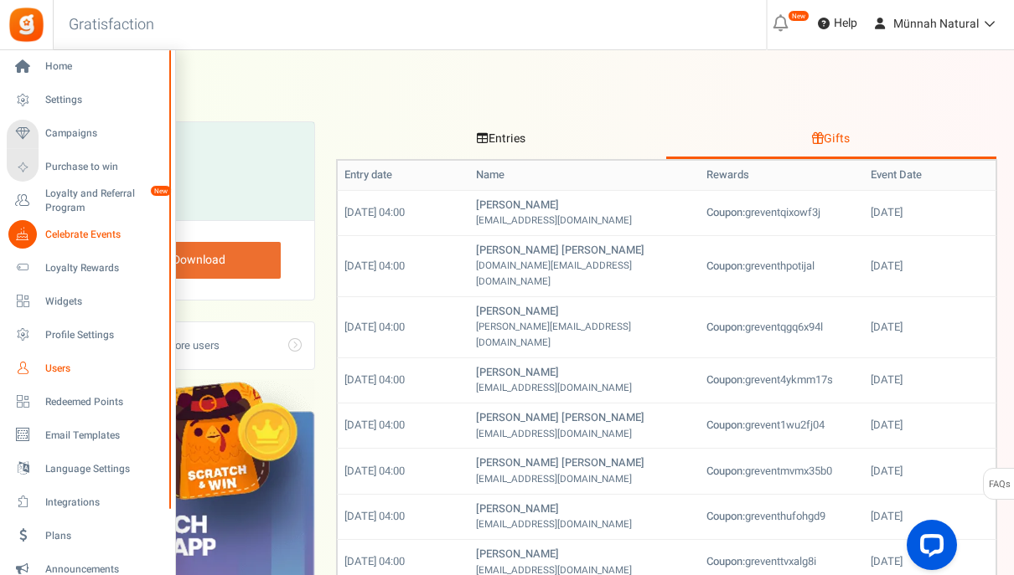
click at [64, 364] on span "Users" at bounding box center [103, 369] width 117 height 14
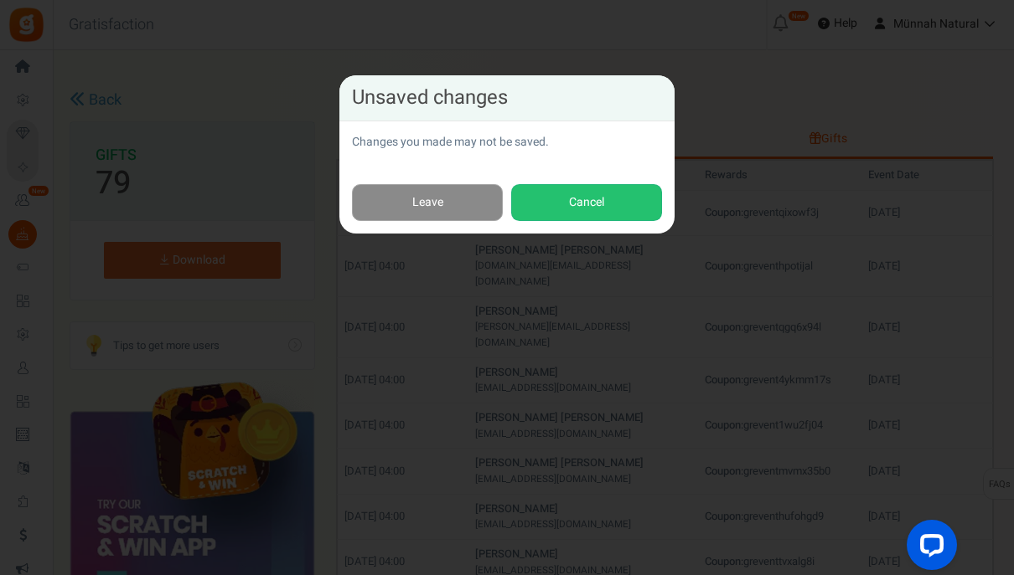
click at [434, 209] on link "Leave" at bounding box center [427, 203] width 151 height 38
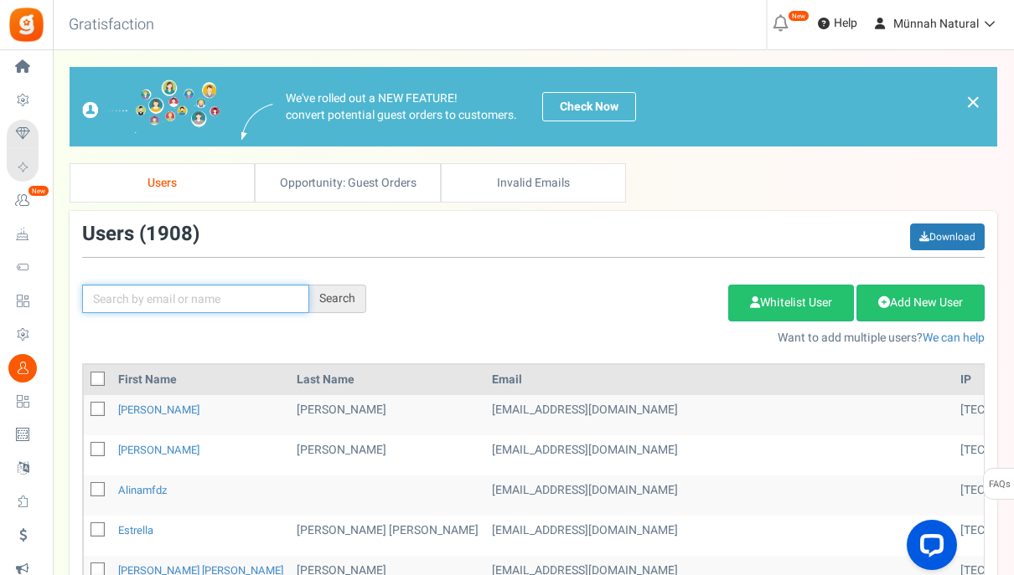
click at [265, 305] on input "text" at bounding box center [195, 299] width 227 height 28
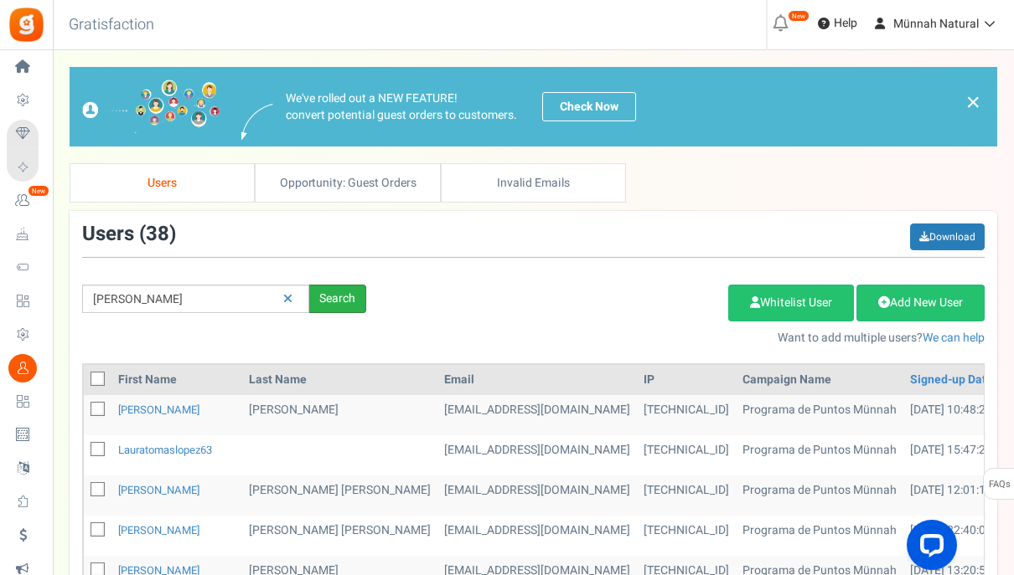
click at [319, 308] on div "Search" at bounding box center [337, 299] width 57 height 28
click at [330, 301] on div "Search" at bounding box center [337, 299] width 57 height 28
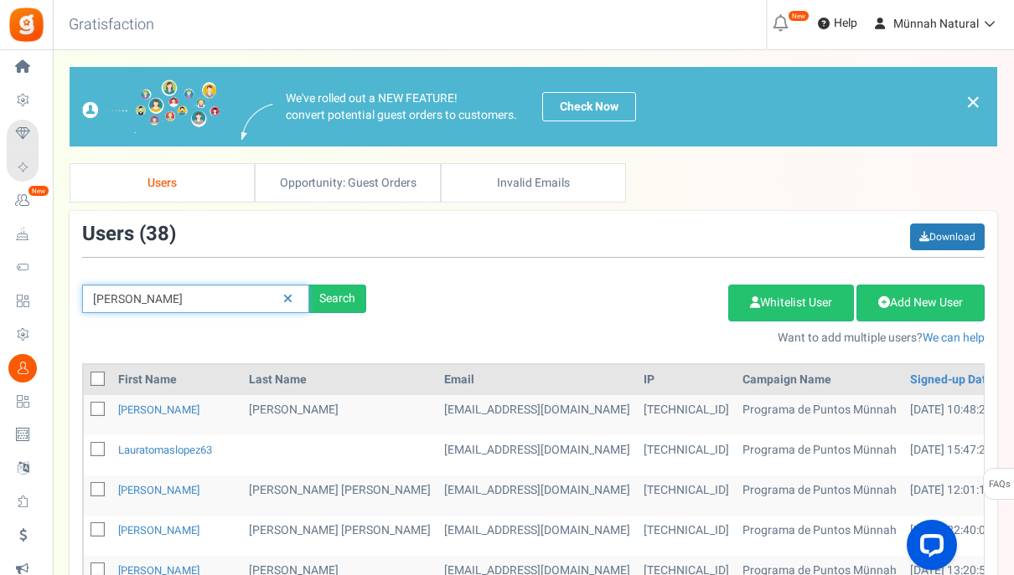
click at [167, 303] on input "[PERSON_NAME]" at bounding box center [195, 299] width 227 height 28
type input "[PERSON_NAME]"
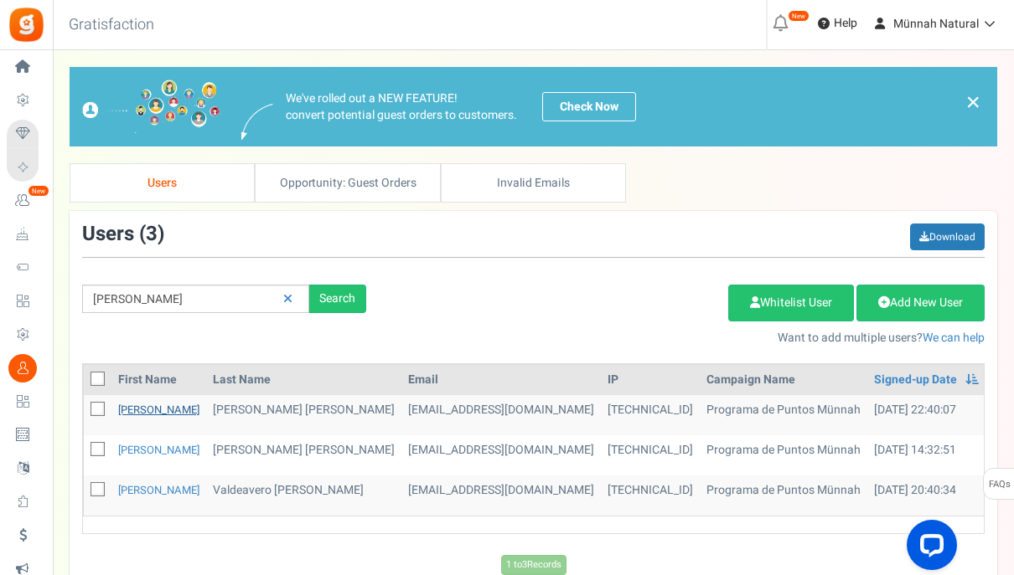
click at [126, 410] on link "[PERSON_NAME]" at bounding box center [158, 410] width 81 height 16
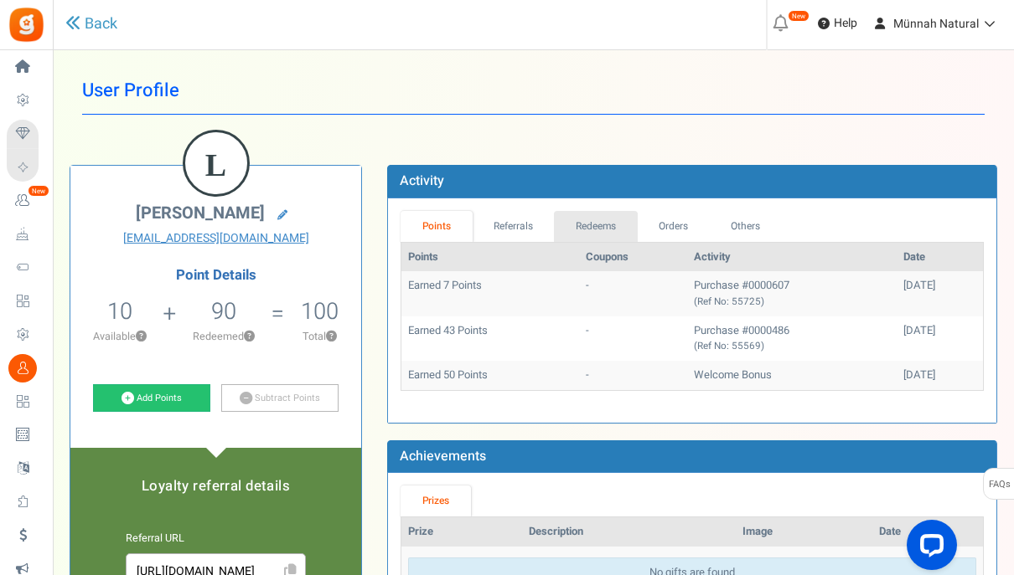
click at [593, 224] on link "Redeems" at bounding box center [596, 226] width 84 height 31
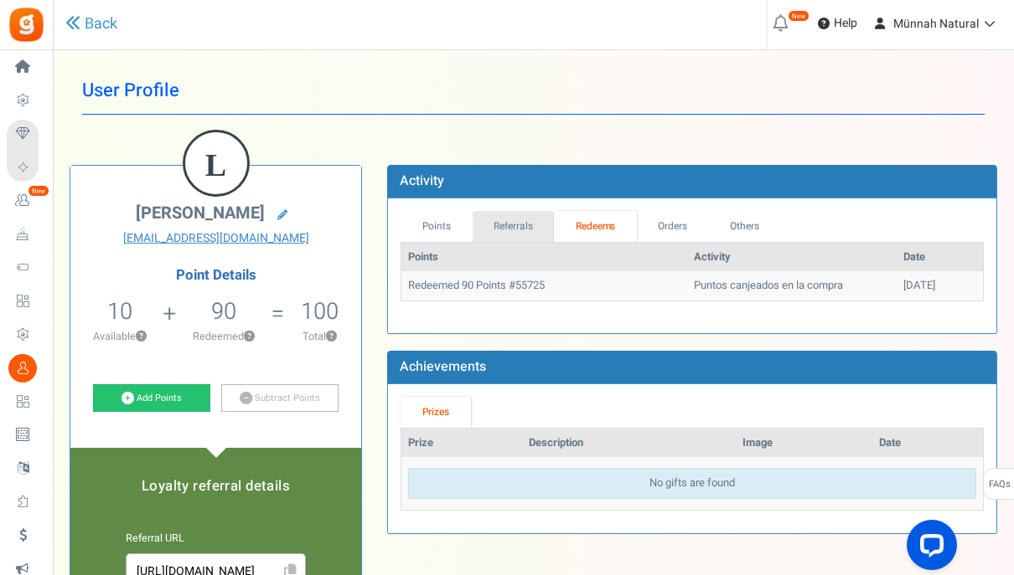
click at [502, 226] on link "Referrals" at bounding box center [513, 226] width 82 height 31
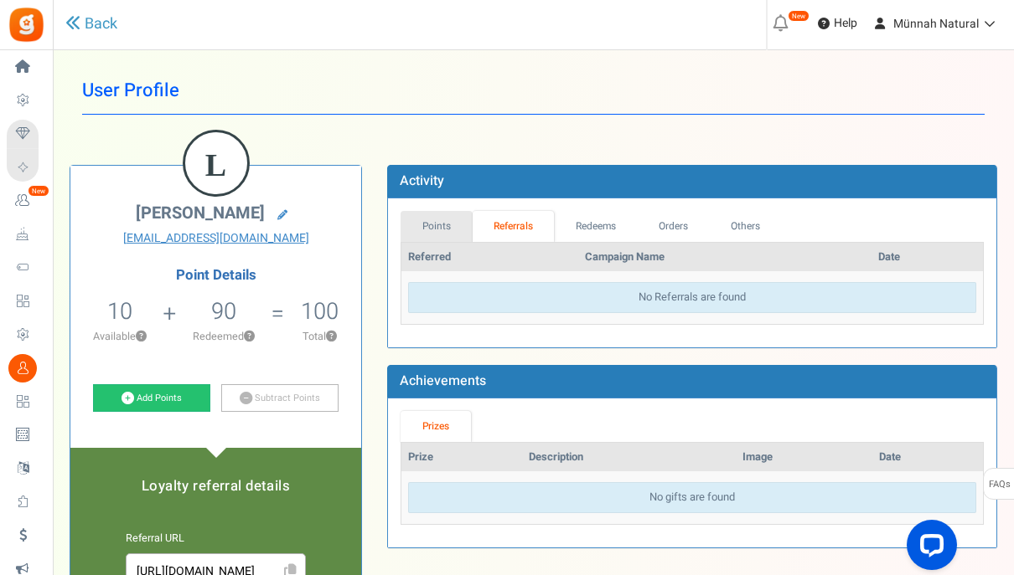
click at [448, 240] on link "Points" at bounding box center [436, 226] width 72 height 31
